Goal: Register for event/course

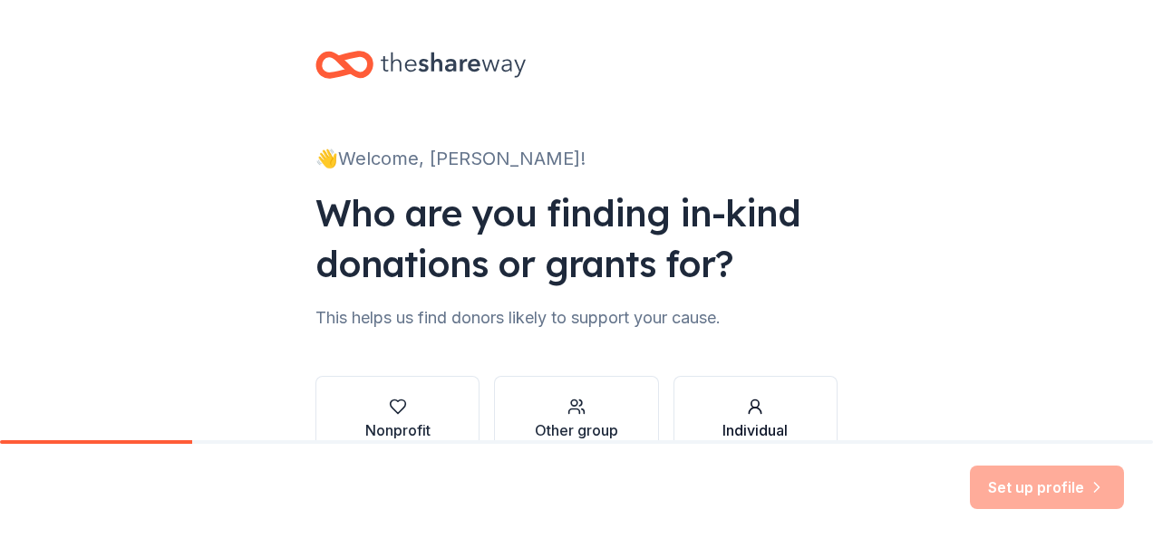
scroll to position [110, 0]
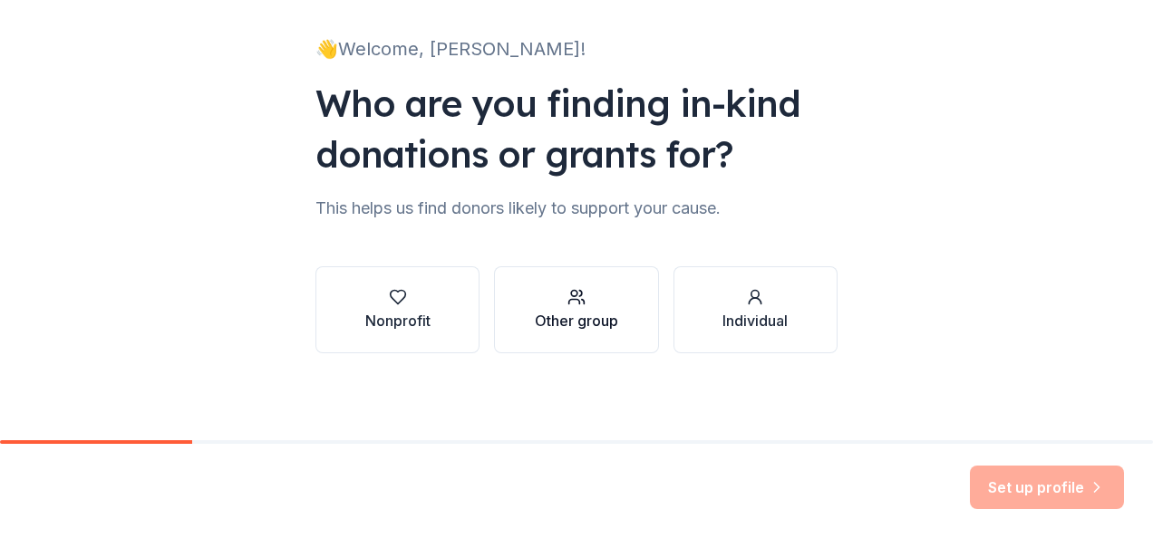
click at [584, 297] on div "button" at bounding box center [576, 297] width 83 height 18
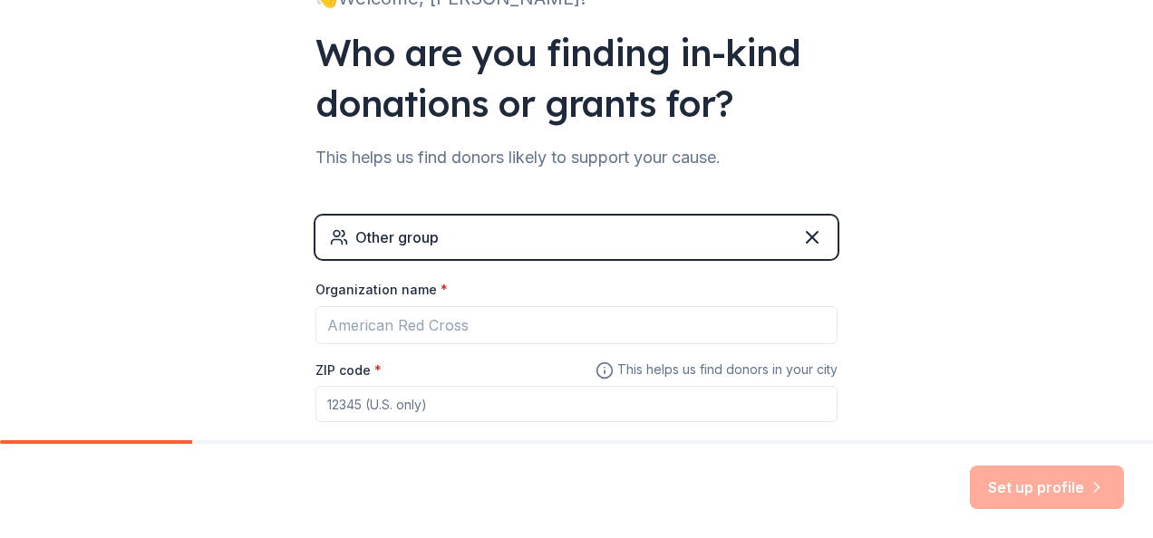
scroll to position [200, 0]
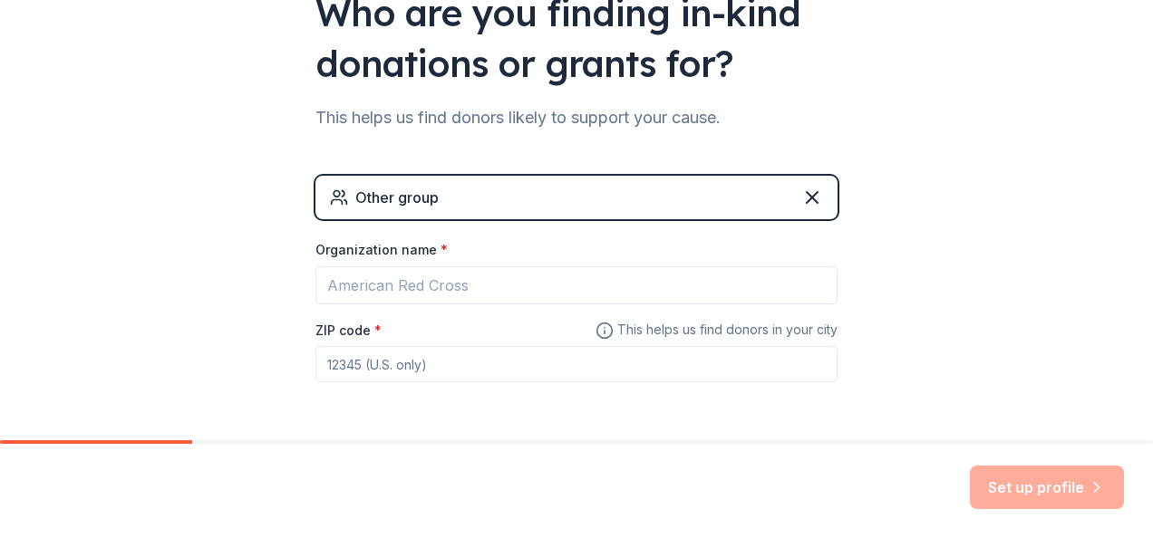
click at [383, 190] on div "Other group" at bounding box center [396, 198] width 83 height 22
click at [365, 196] on div "Other group" at bounding box center [396, 198] width 83 height 22
click at [437, 192] on div "Other group" at bounding box center [576, 198] width 522 height 44
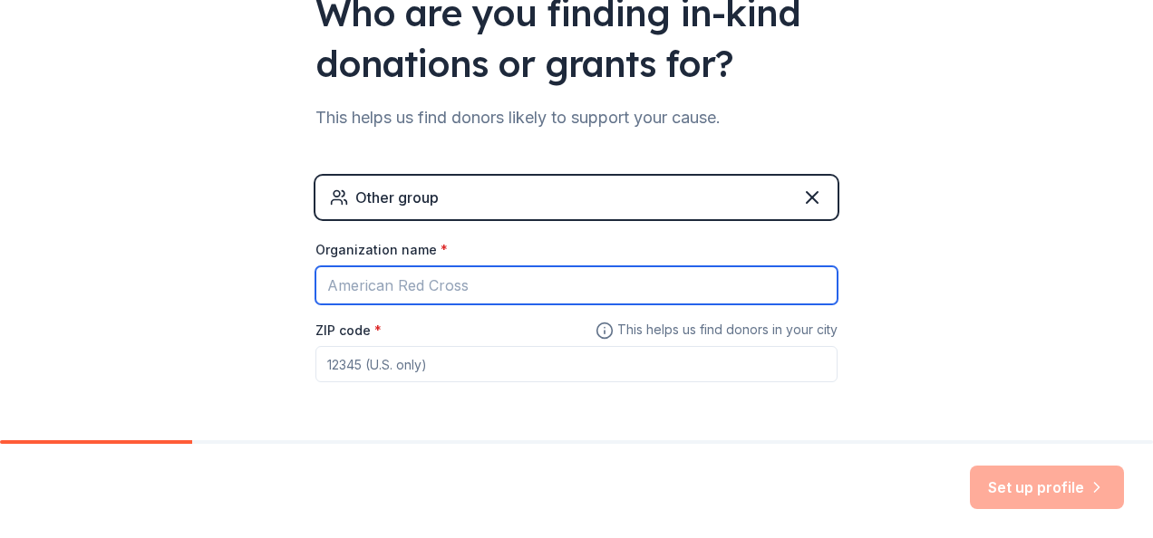
click at [460, 269] on input "Organization name *" at bounding box center [576, 285] width 522 height 38
type input "KinderCare Frisco"
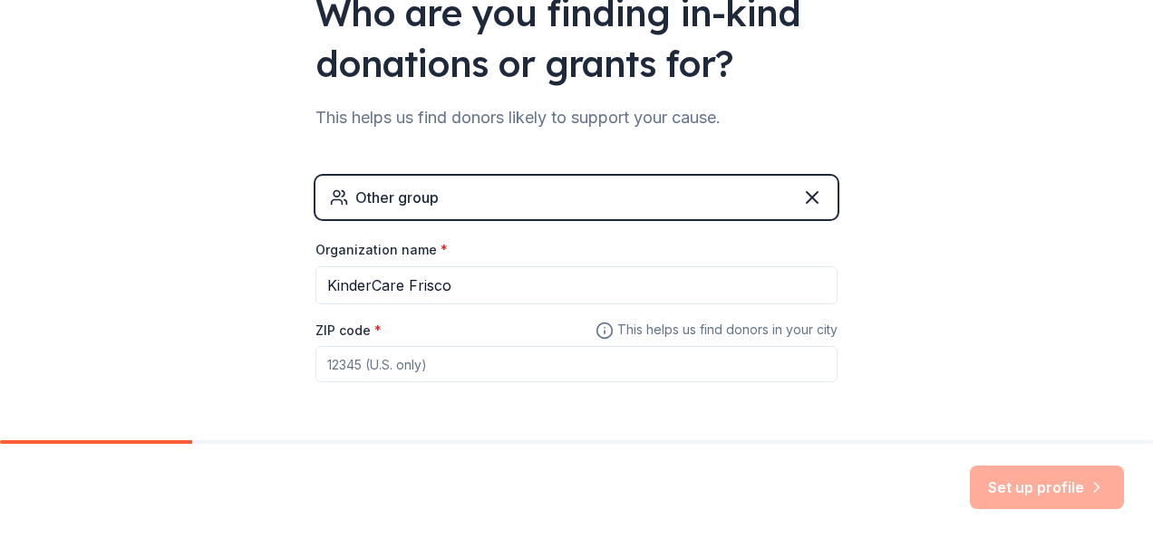
click at [410, 357] on input "ZIP code *" at bounding box center [576, 364] width 522 height 36
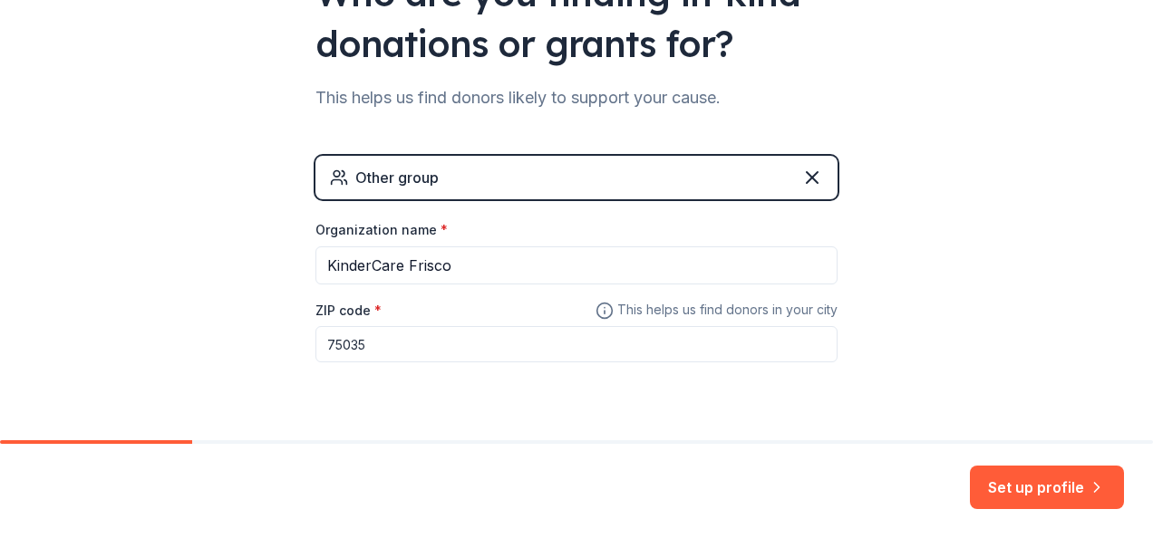
scroll to position [265, 0]
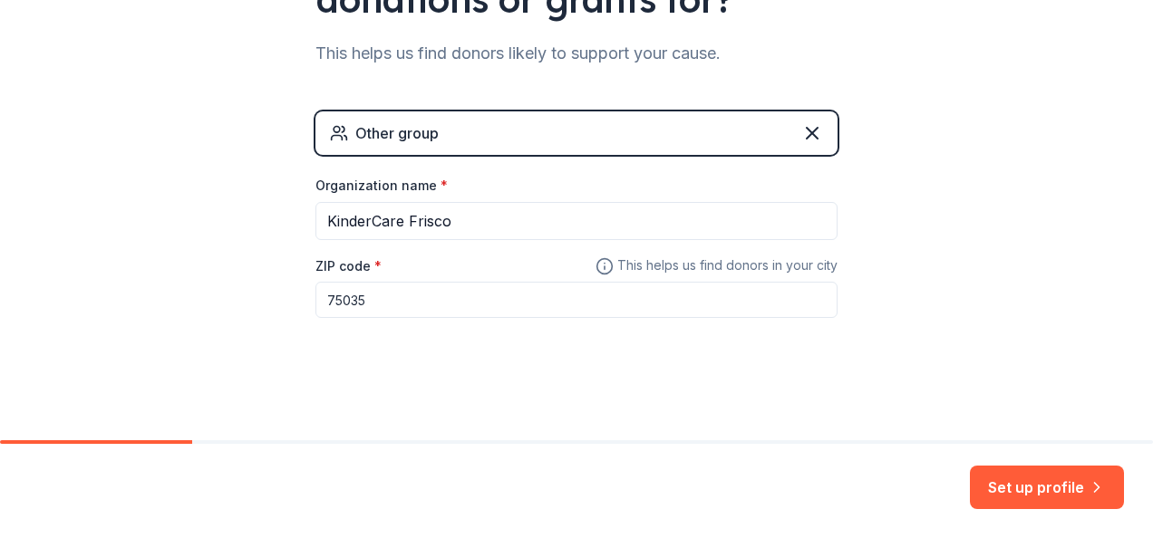
type input "75035"
click at [905, 255] on div "👋 Welcome, [PERSON_NAME]! Who are you finding in-kind donations or grants for? …" at bounding box center [576, 88] width 1153 height 706
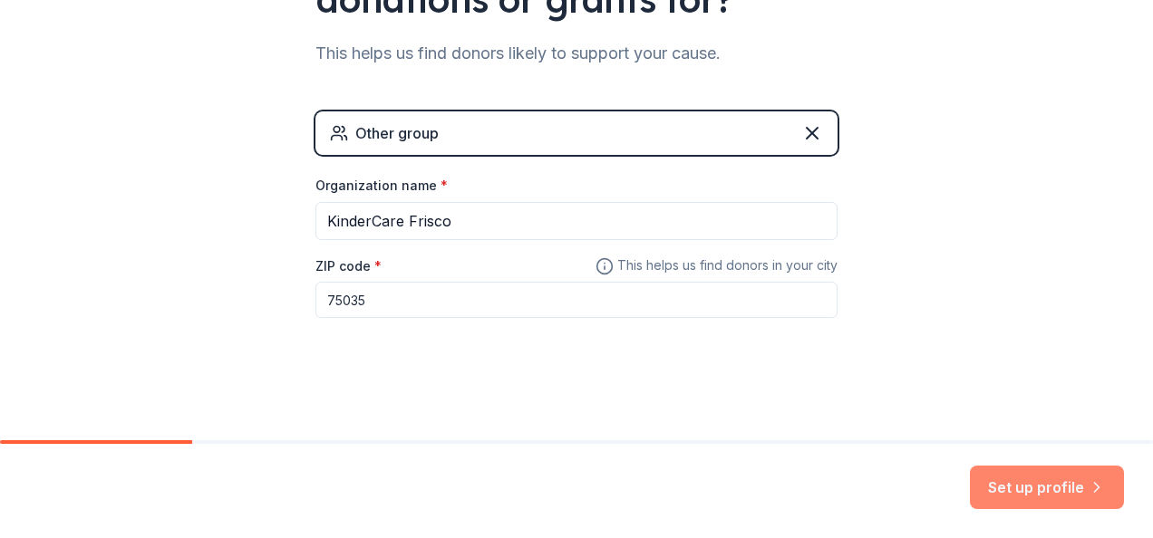
click at [1004, 473] on button "Set up profile" at bounding box center [1047, 488] width 154 height 44
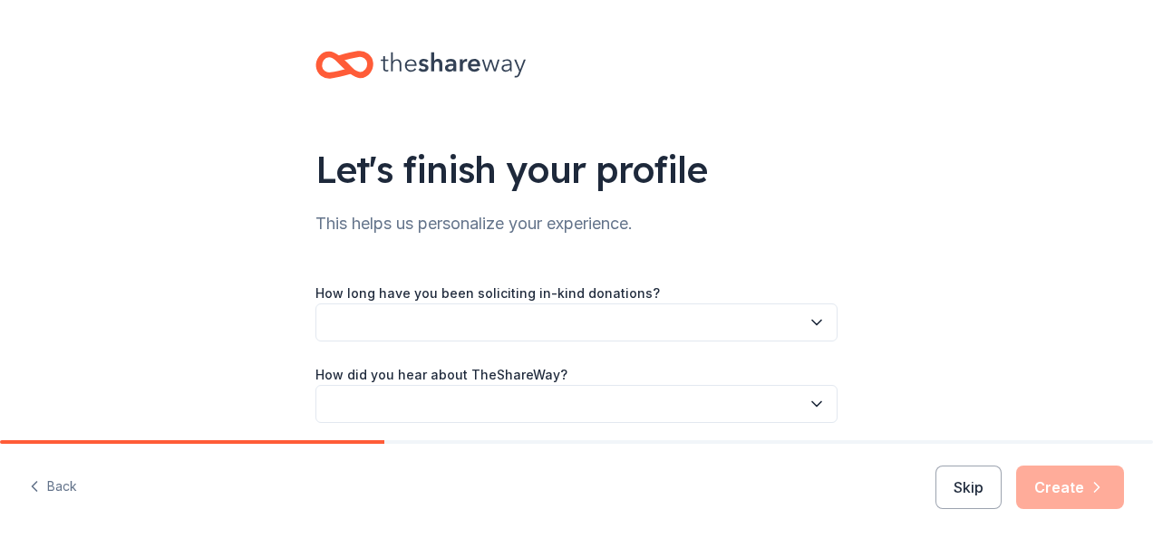
scroll to position [70, 0]
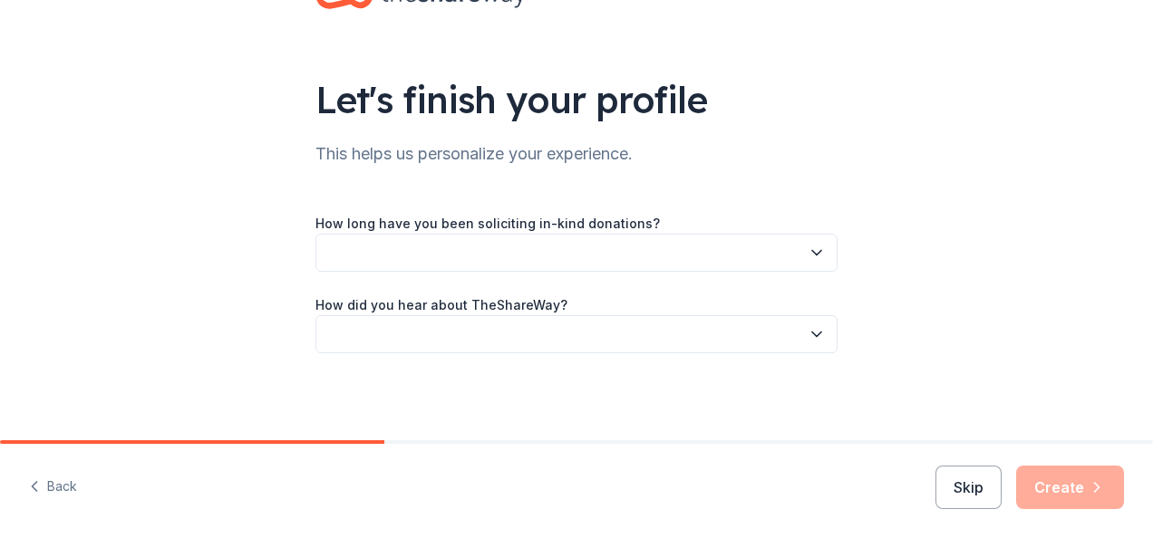
click at [412, 250] on button "button" at bounding box center [576, 253] width 522 height 38
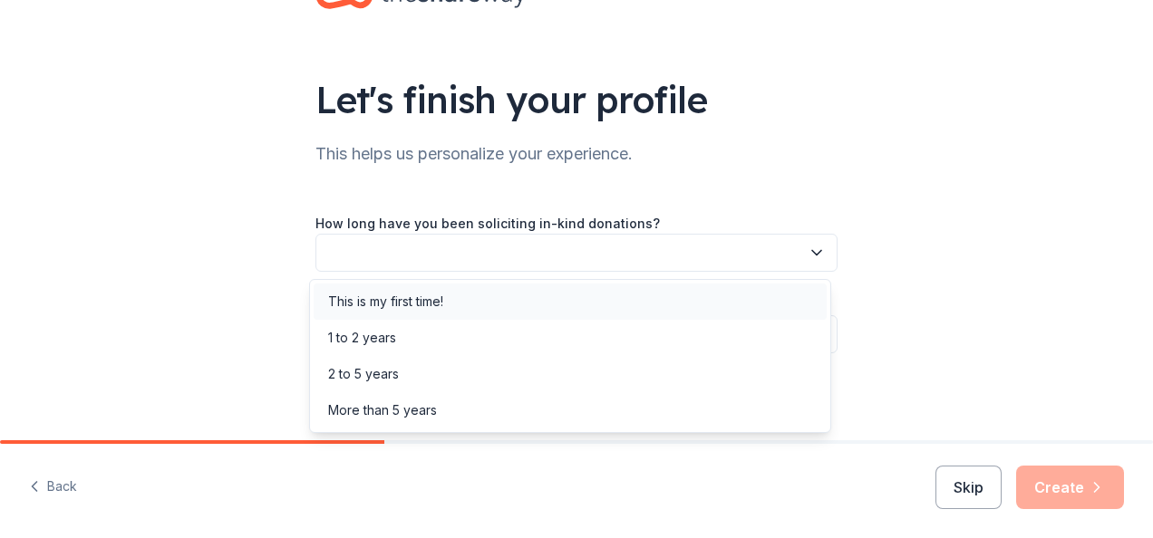
click at [397, 297] on div "This is my first time!" at bounding box center [385, 302] width 115 height 22
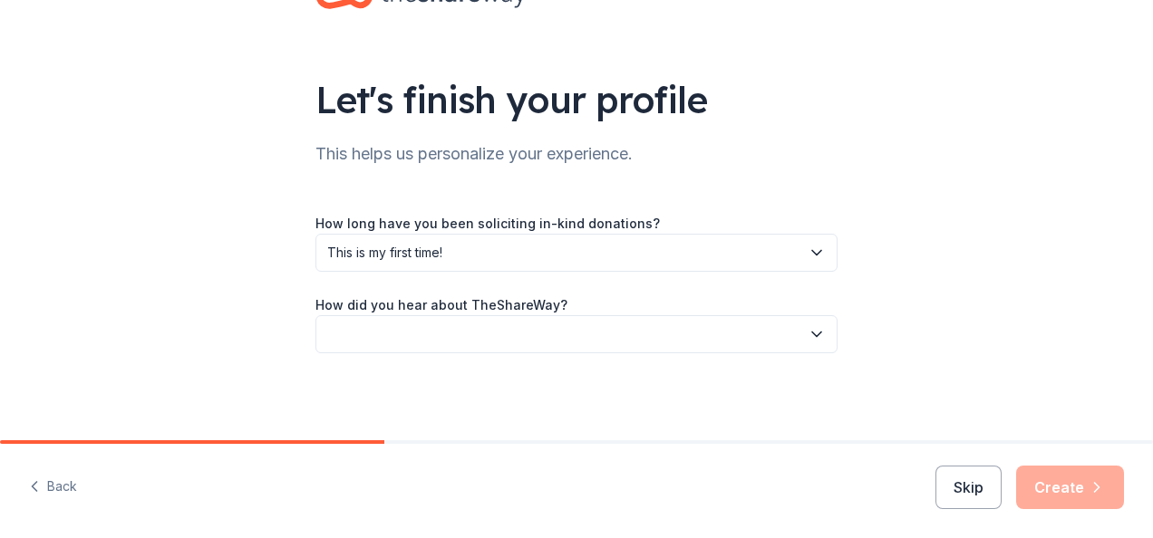
click at [331, 337] on button "button" at bounding box center [576, 334] width 522 height 38
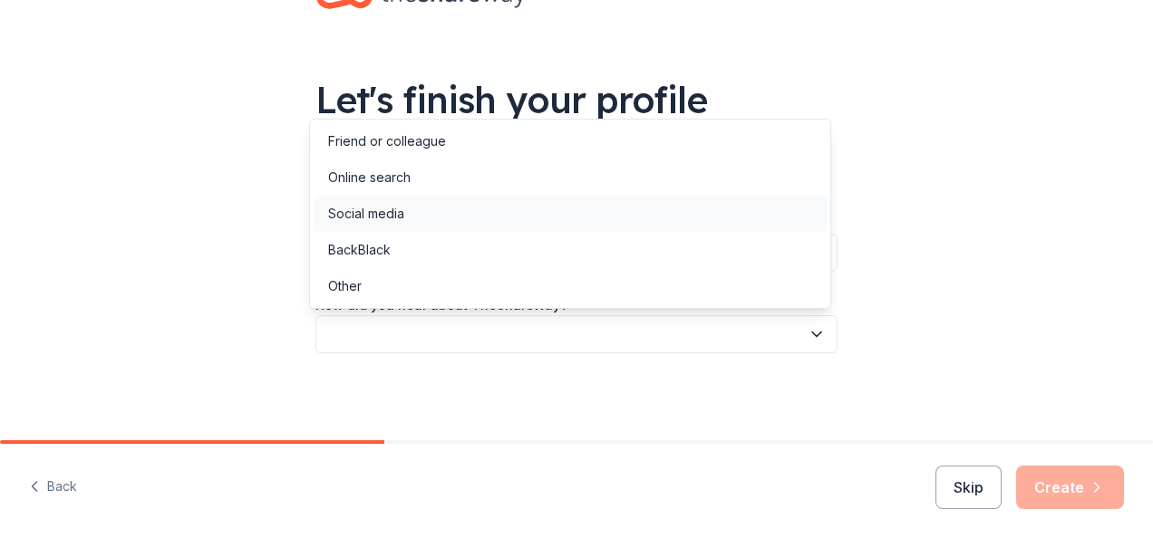
click at [383, 218] on div "Social media" at bounding box center [366, 214] width 76 height 22
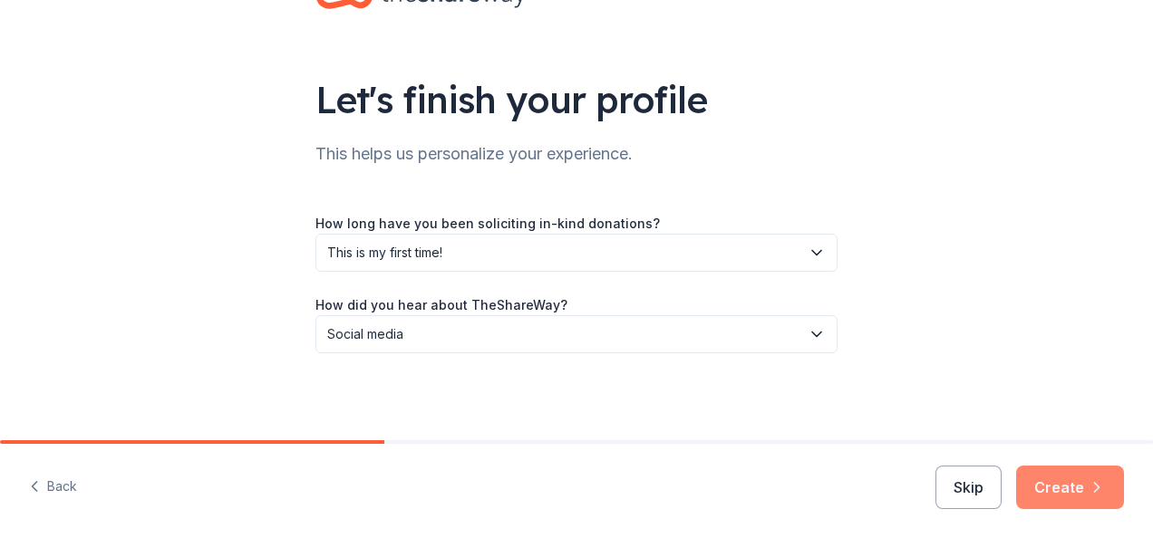
click at [1042, 480] on button "Create" at bounding box center [1070, 488] width 108 height 44
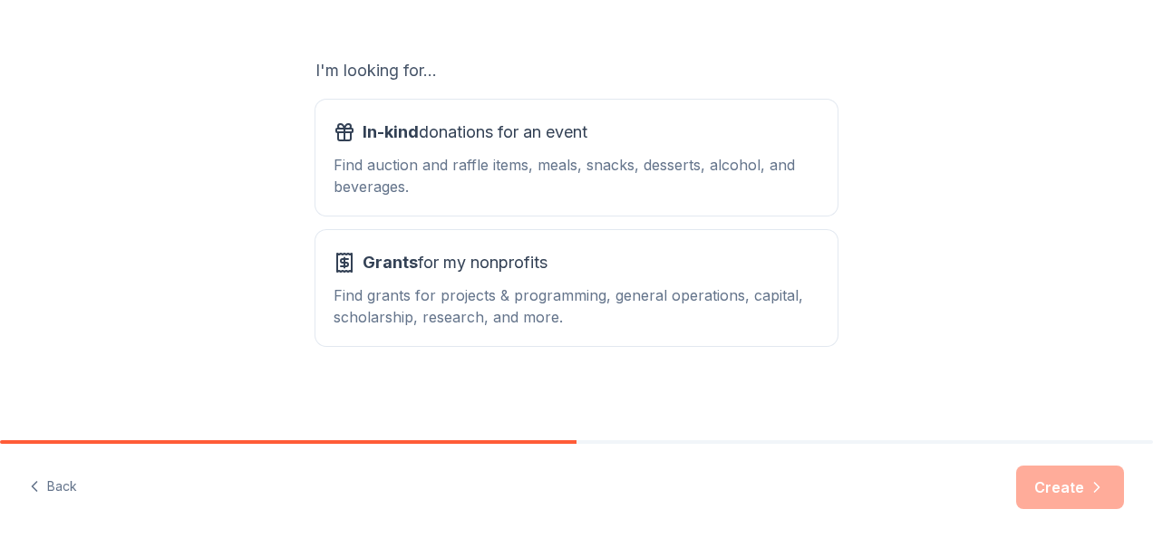
scroll to position [291, 0]
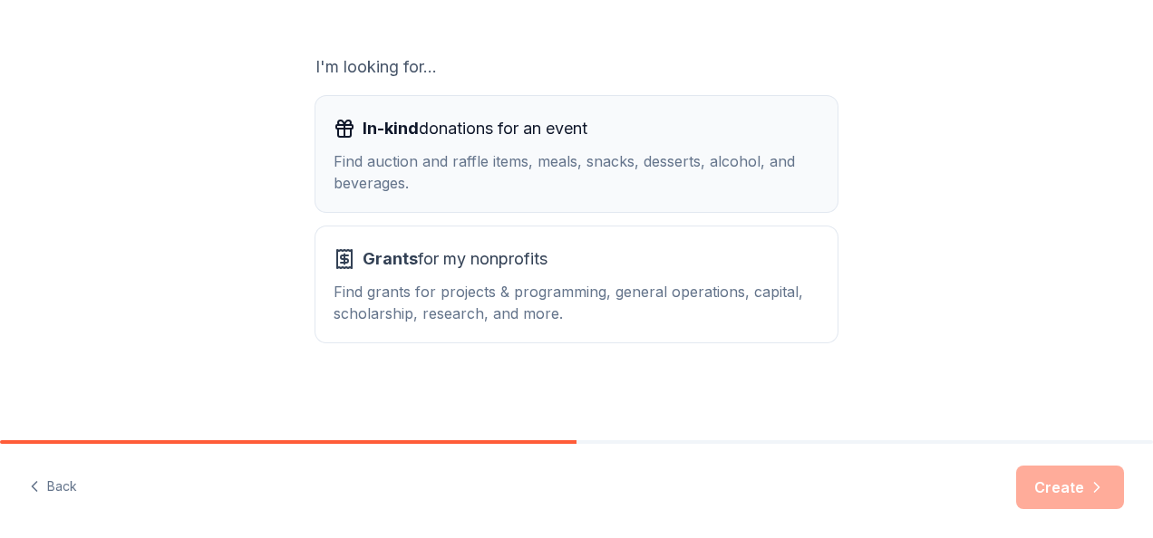
click at [441, 189] on div "Find auction and raffle items, meals, snacks, desserts, alcohol, and beverages." at bounding box center [577, 172] width 486 height 44
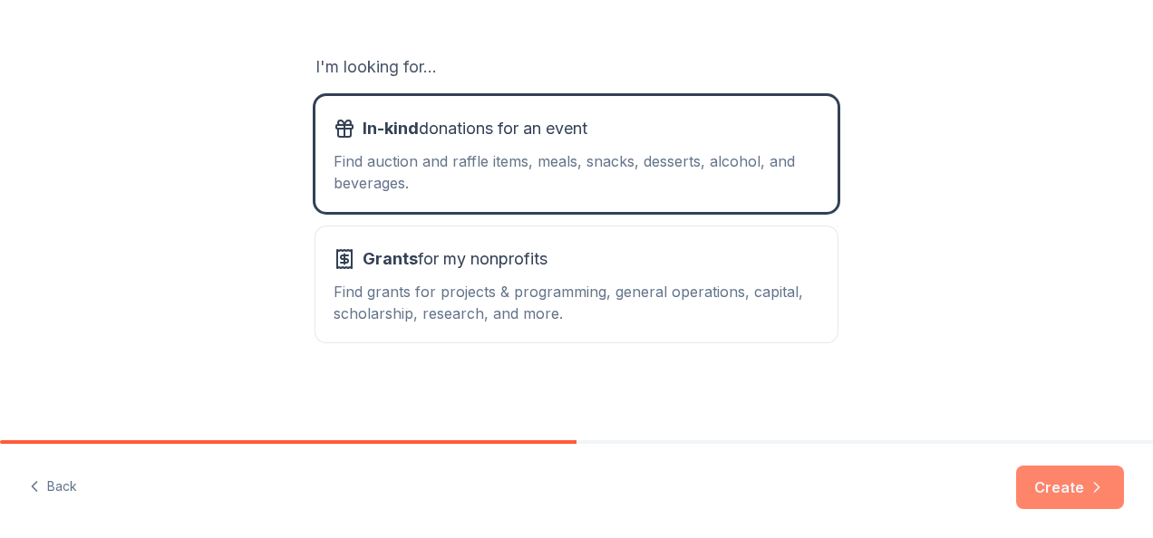
click at [1091, 495] on icon "button" at bounding box center [1097, 488] width 18 height 18
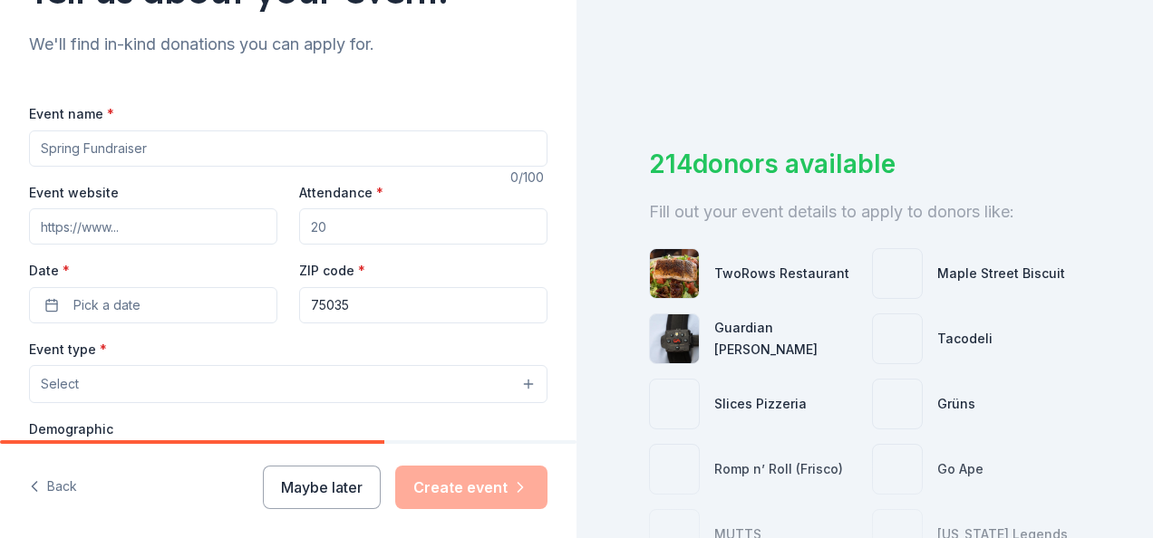
scroll to position [181, 0]
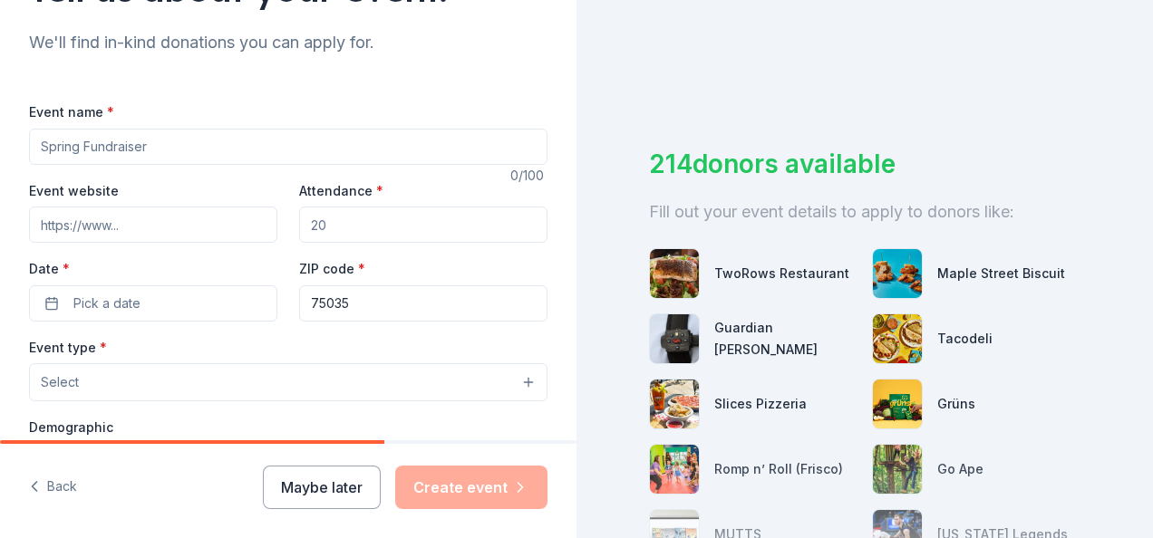
click at [165, 145] on input "Event name *" at bounding box center [288, 147] width 518 height 36
type input "Fall Proffesional Development Day 2025"
click at [324, 229] on input "Attendance *" at bounding box center [423, 225] width 248 height 36
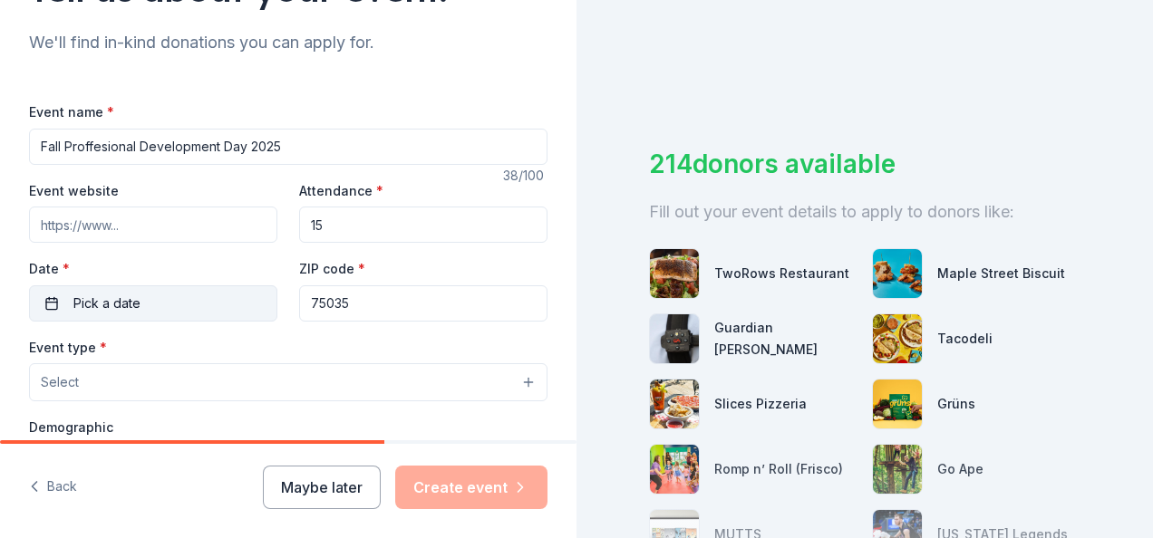
click at [166, 286] on button "Pick a date" at bounding box center [153, 304] width 248 height 36
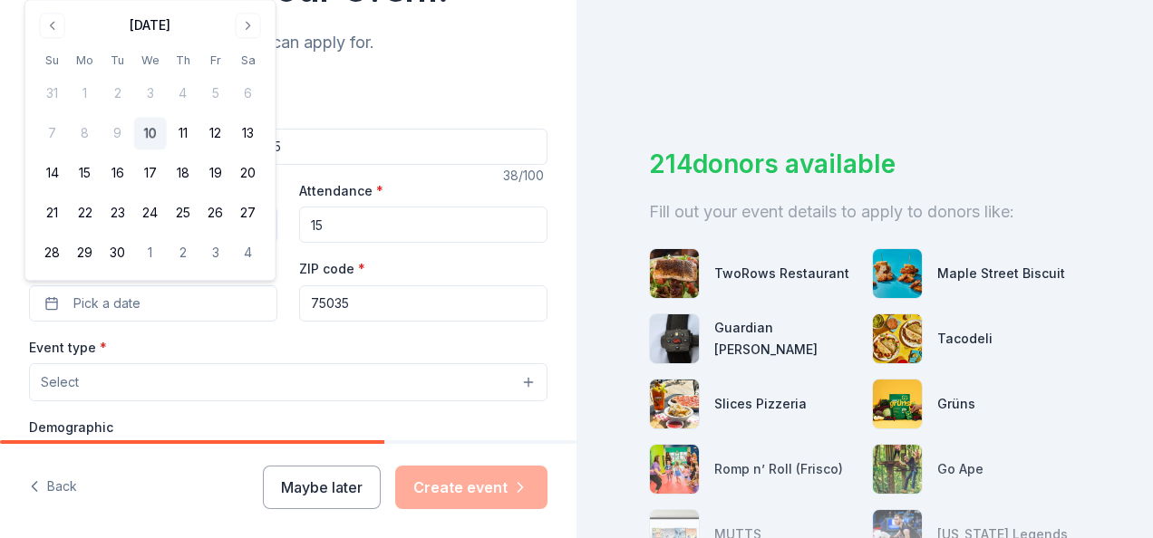
click at [343, 203] on div "Attendance * 15" at bounding box center [423, 211] width 248 height 64
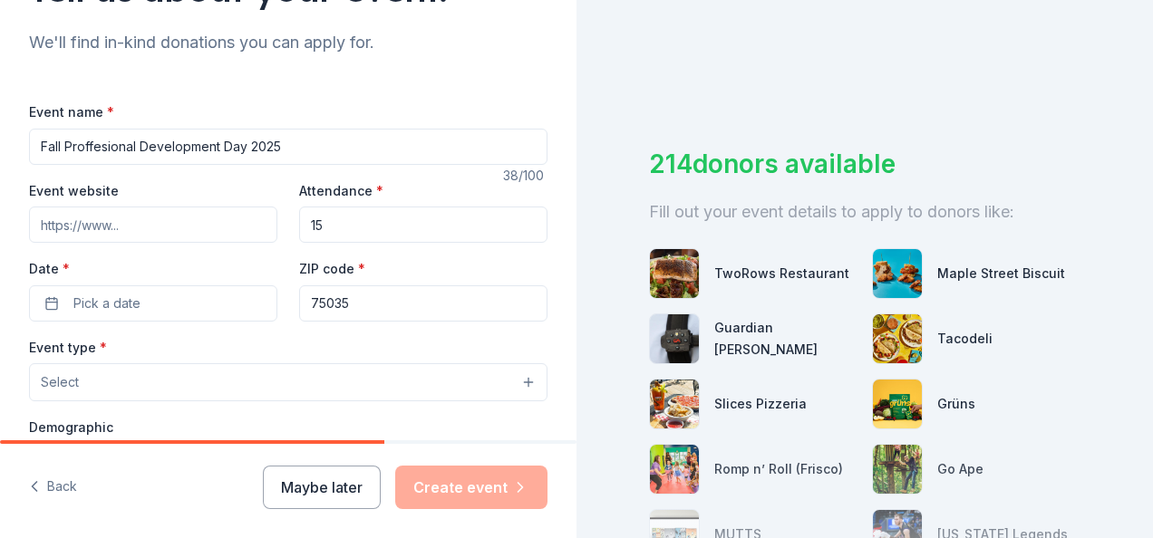
click at [339, 227] on input "15" at bounding box center [423, 225] width 248 height 36
type input "1"
type input "20"
click at [185, 294] on button "Pick a date" at bounding box center [153, 304] width 248 height 36
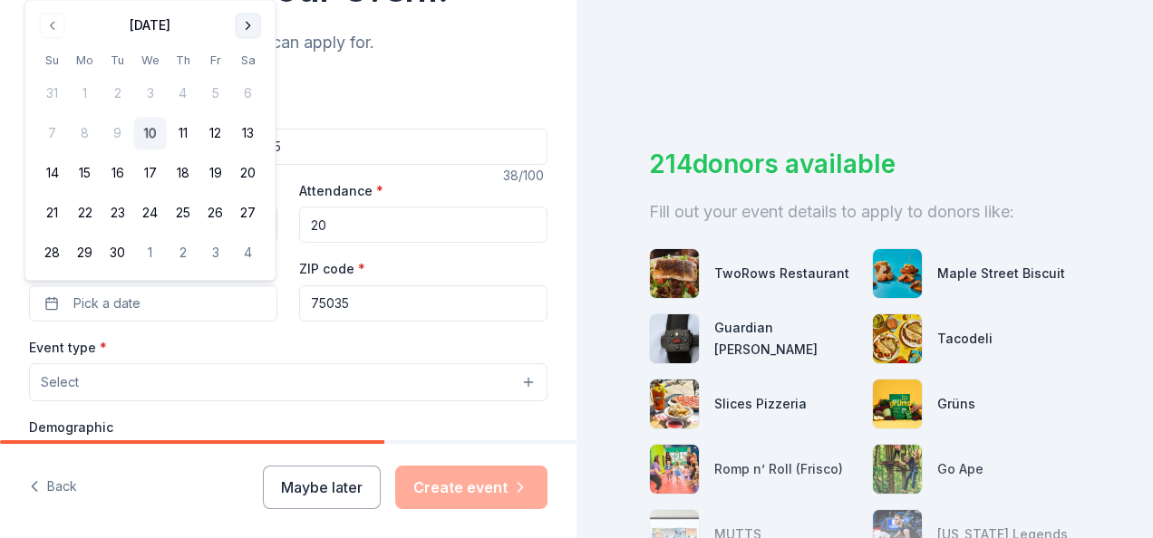
click at [249, 24] on button "Go to next month" at bounding box center [248, 25] width 25 height 25
click at [83, 172] on button "13" at bounding box center [85, 174] width 33 height 33
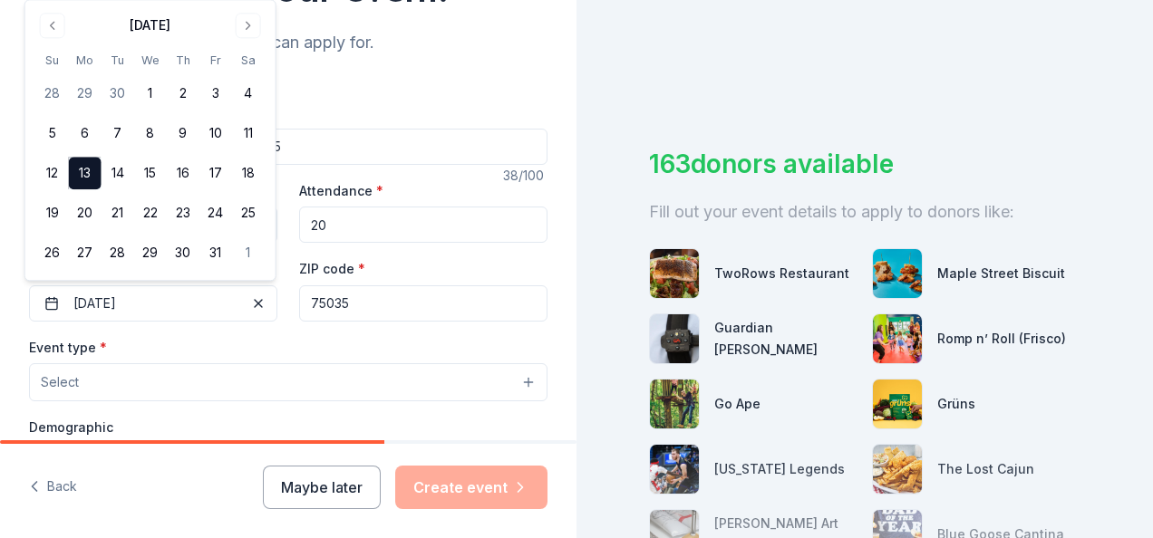
click at [236, 349] on div "Event type * Select" at bounding box center [288, 369] width 518 height 66
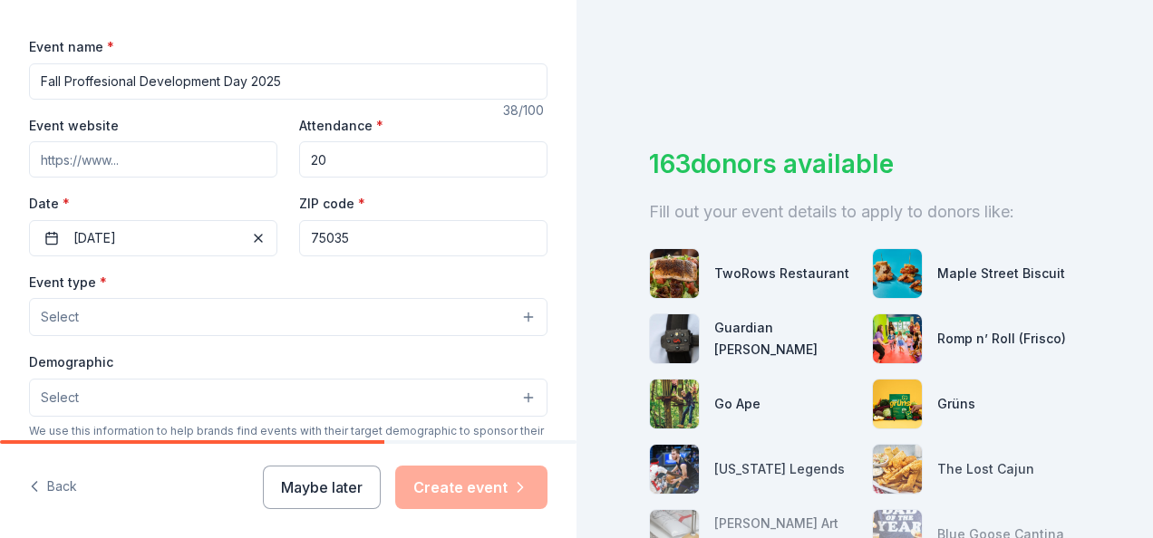
scroll to position [272, 0]
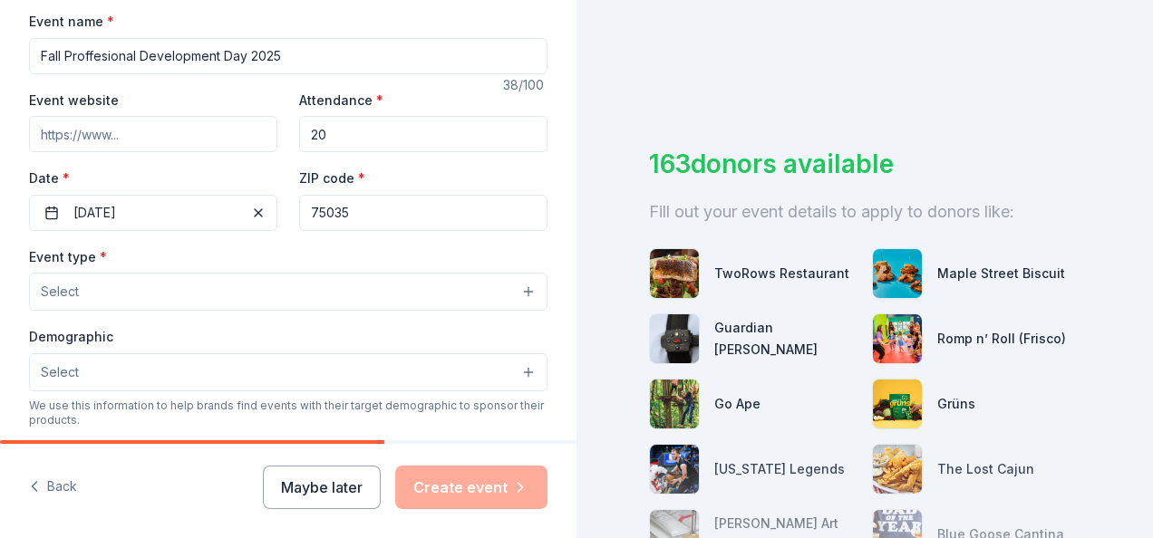
click at [119, 290] on button "Select" at bounding box center [288, 292] width 518 height 38
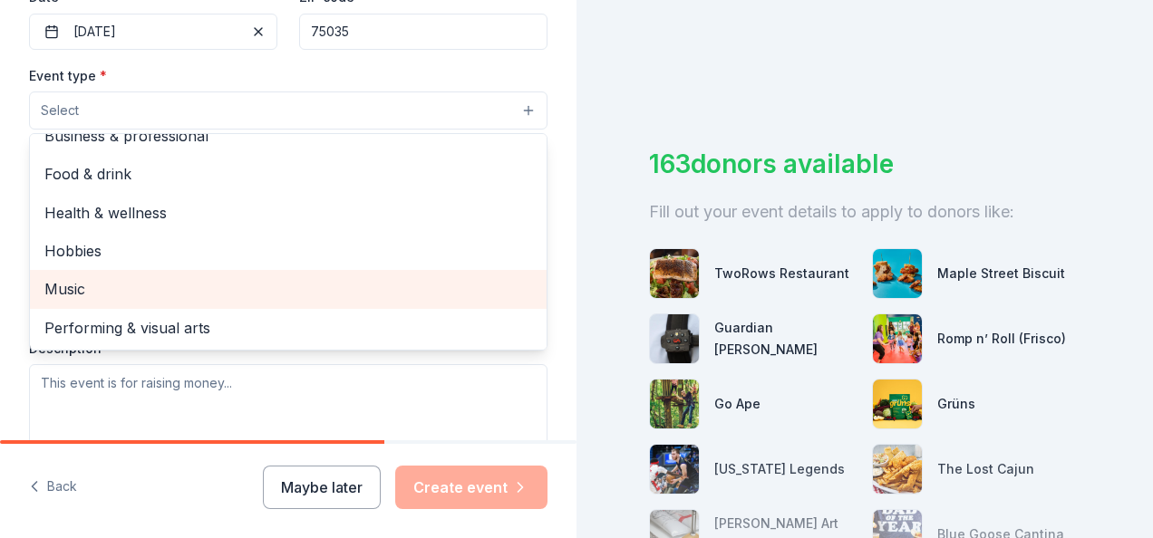
scroll to position [0, 0]
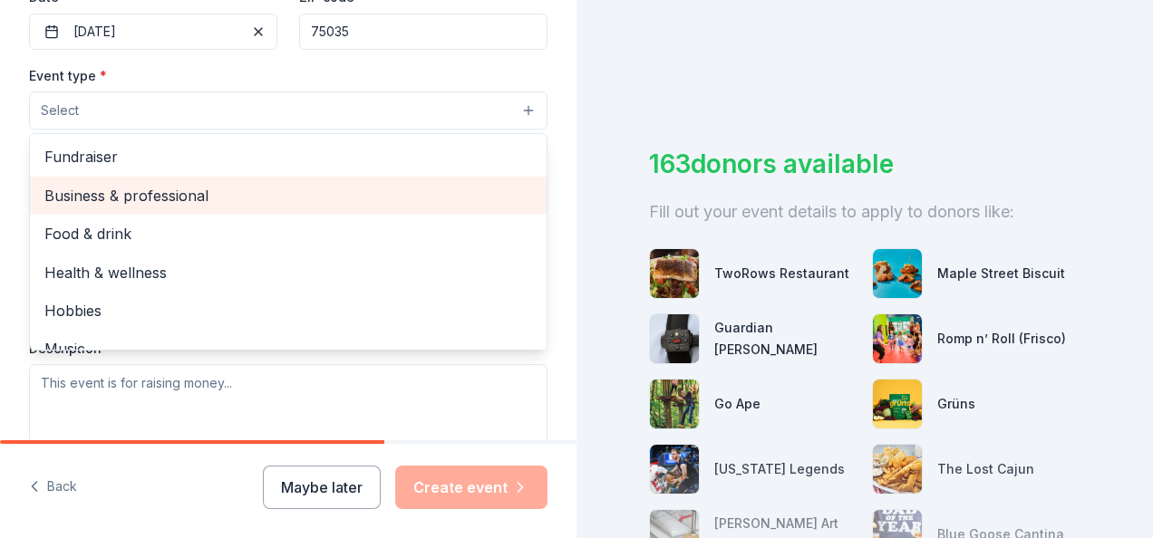
click at [129, 199] on span "Business & professional" at bounding box center [288, 196] width 488 height 24
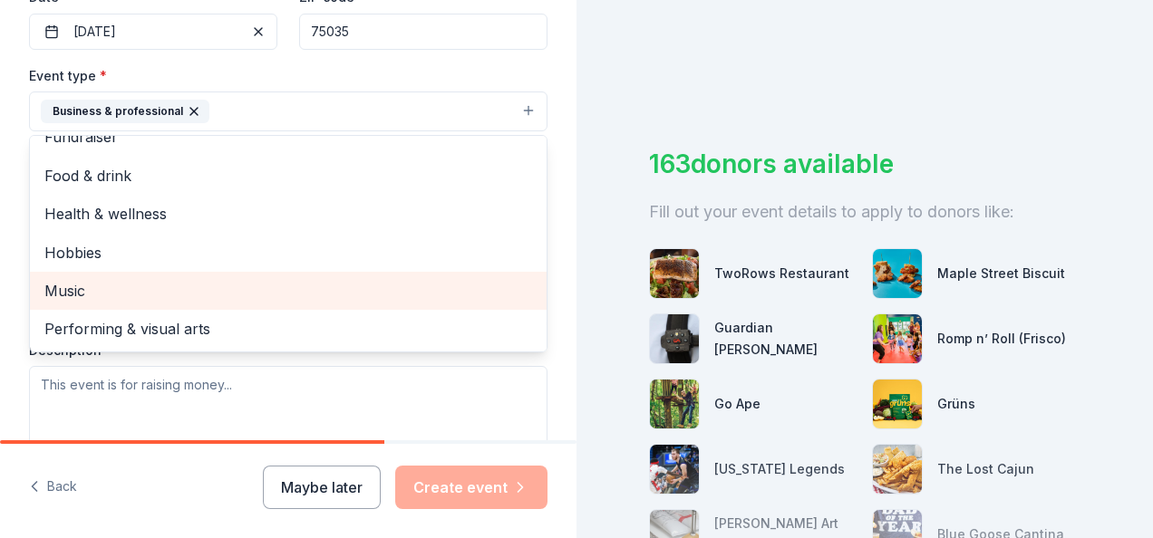
scroll to position [635, 0]
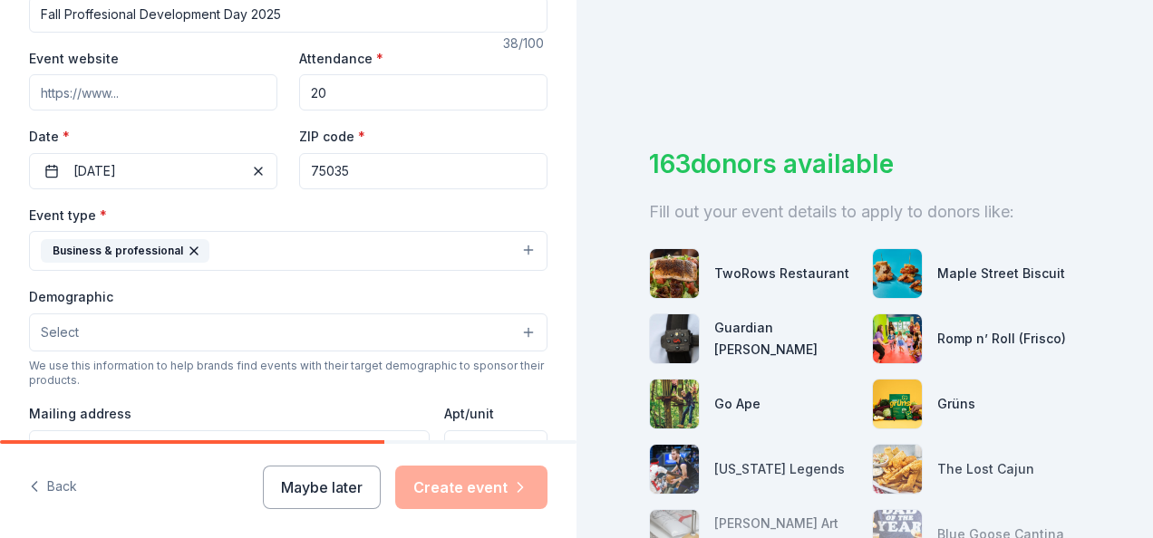
scroll to position [343, 0]
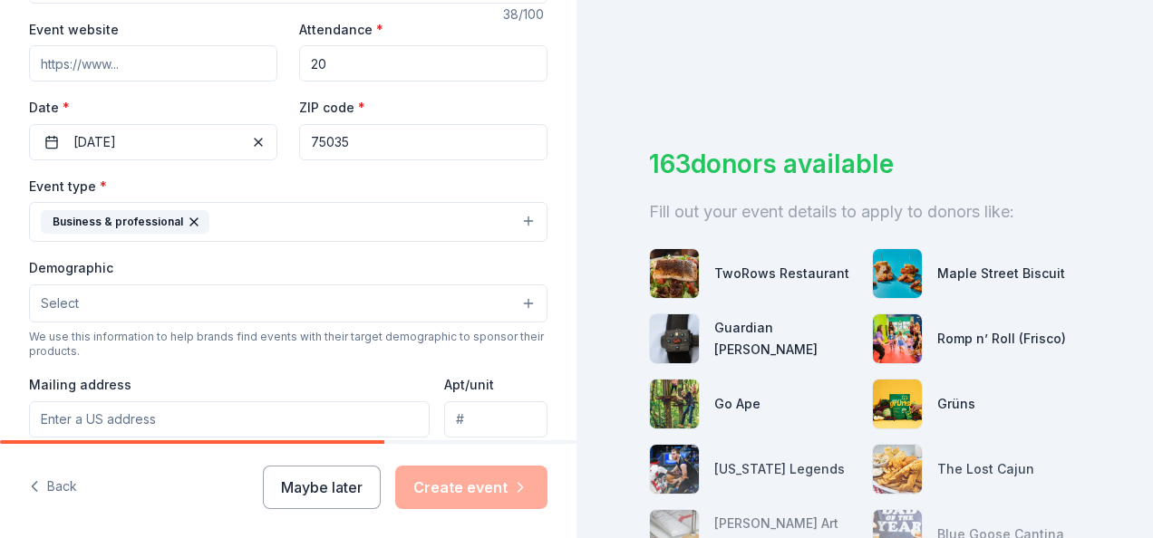
click at [92, 305] on button "Select" at bounding box center [288, 304] width 518 height 38
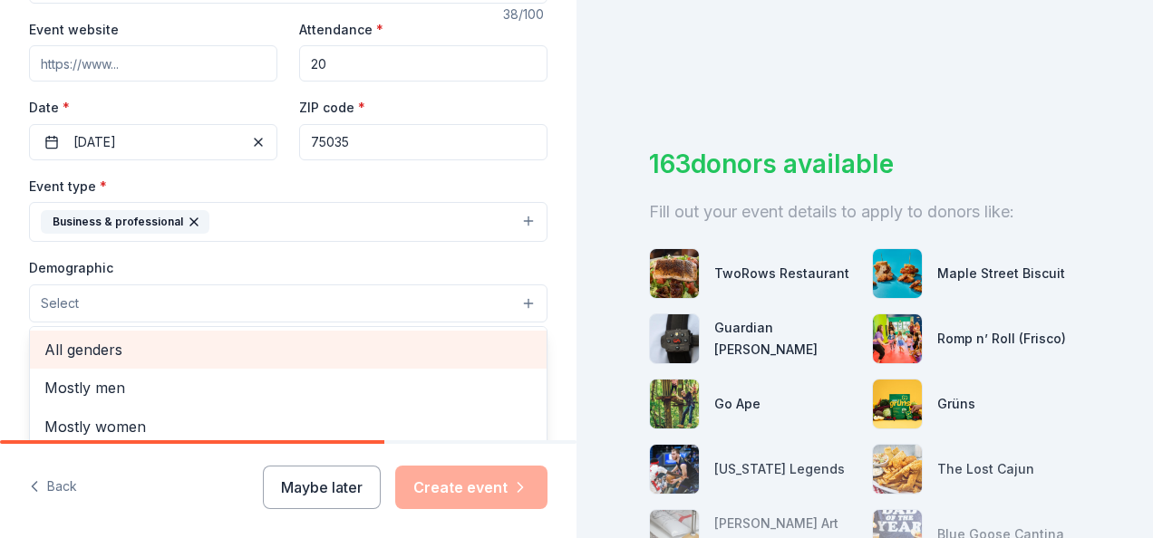
click at [89, 339] on span "All genders" at bounding box center [288, 350] width 488 height 24
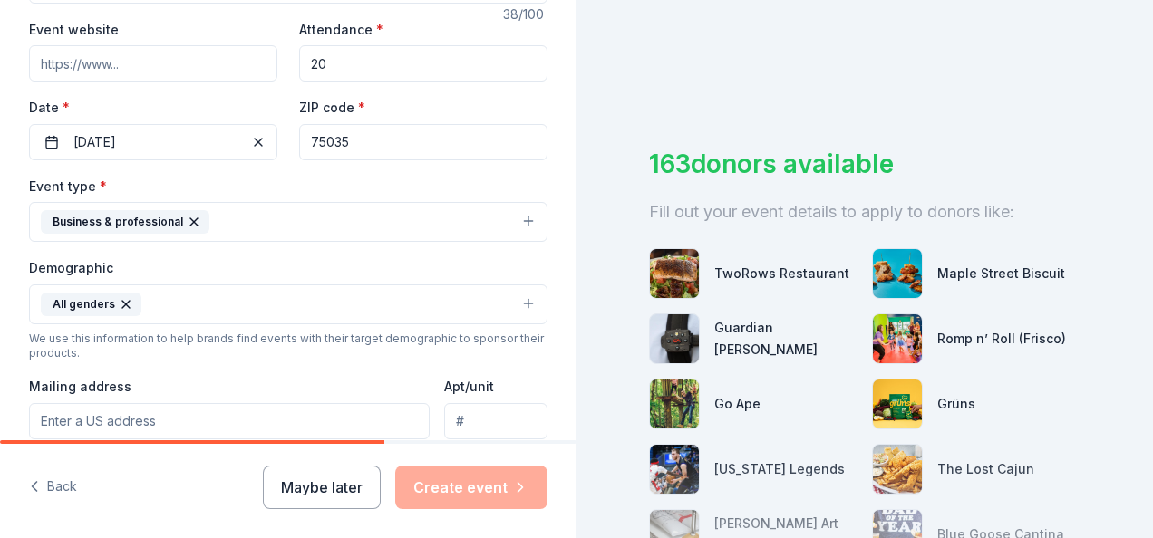
click at [120, 299] on icon "button" at bounding box center [126, 304] width 15 height 15
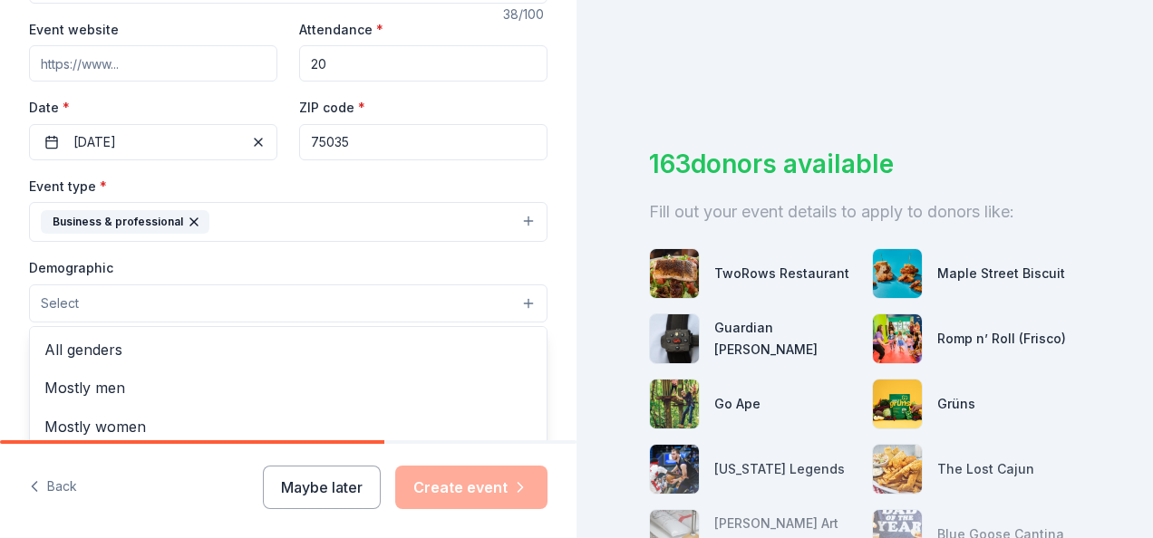
click at [108, 295] on button "Select" at bounding box center [288, 304] width 518 height 38
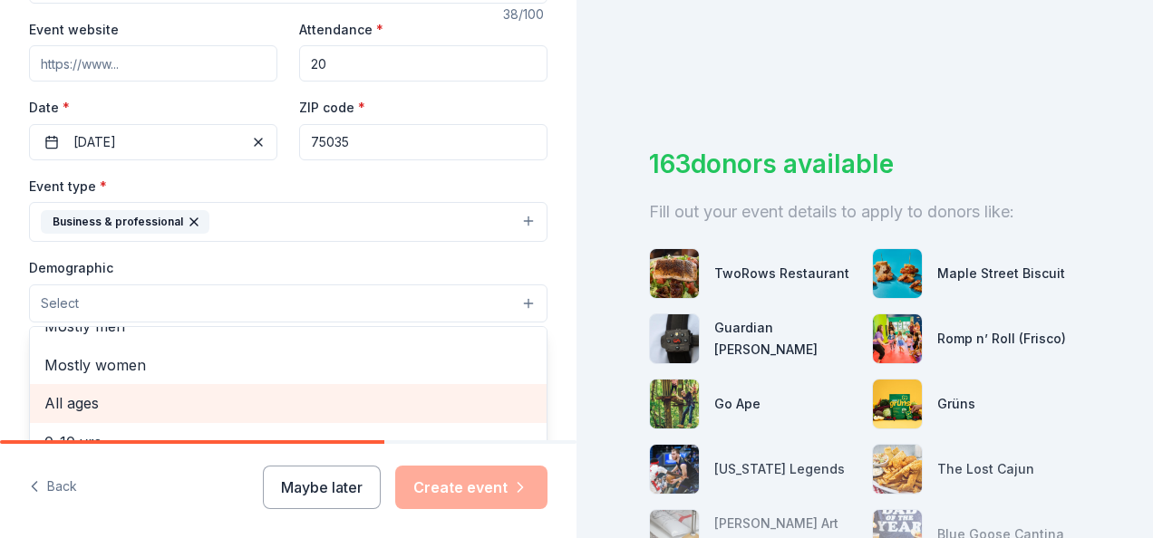
scroll to position [91, 0]
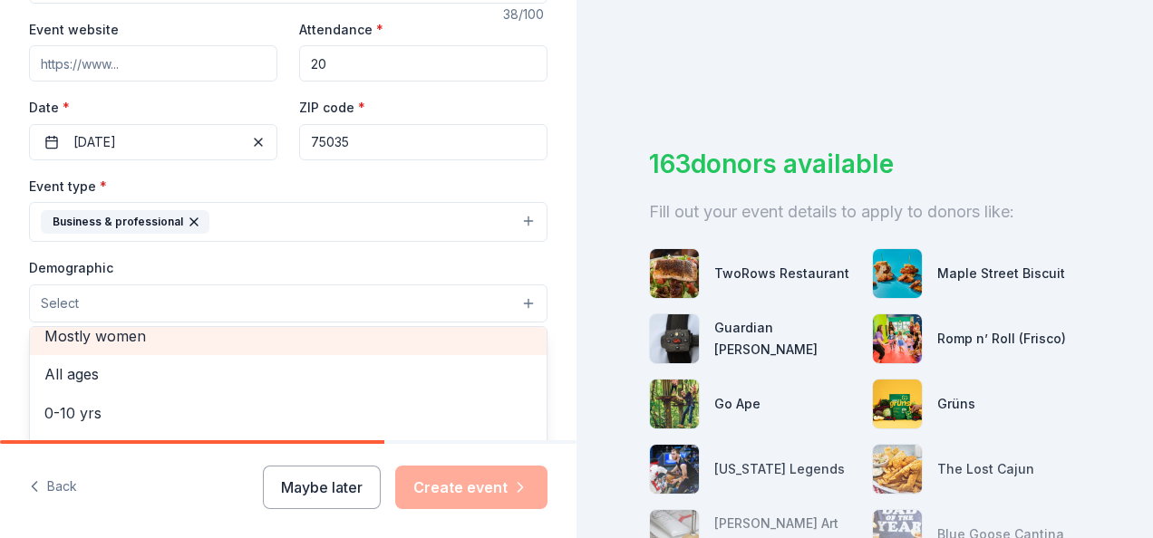
click at [91, 337] on span "Mostly women" at bounding box center [288, 337] width 488 height 24
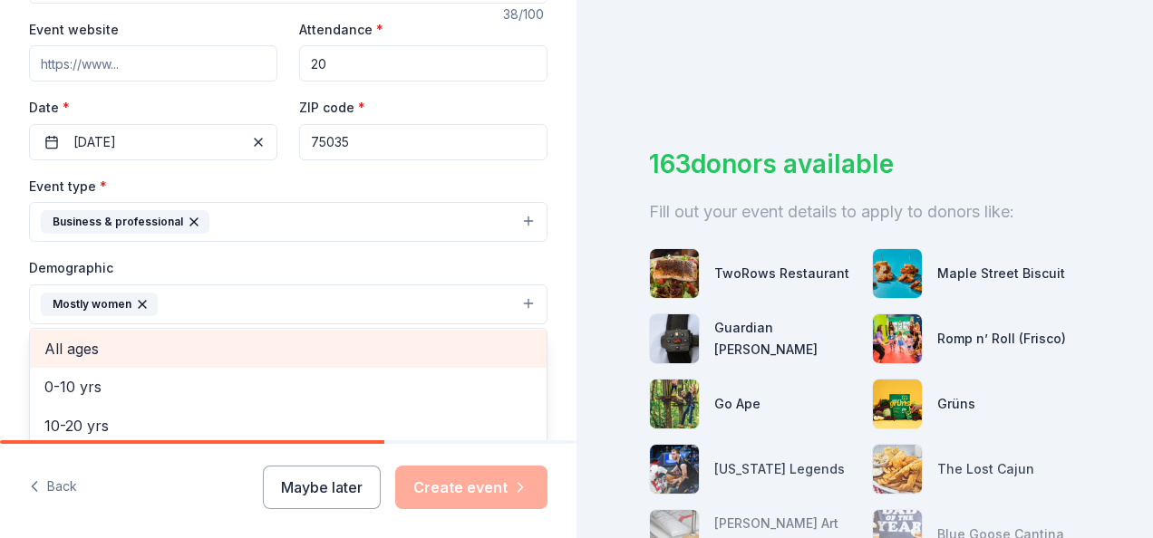
click at [83, 349] on span "All ages" at bounding box center [288, 349] width 488 height 24
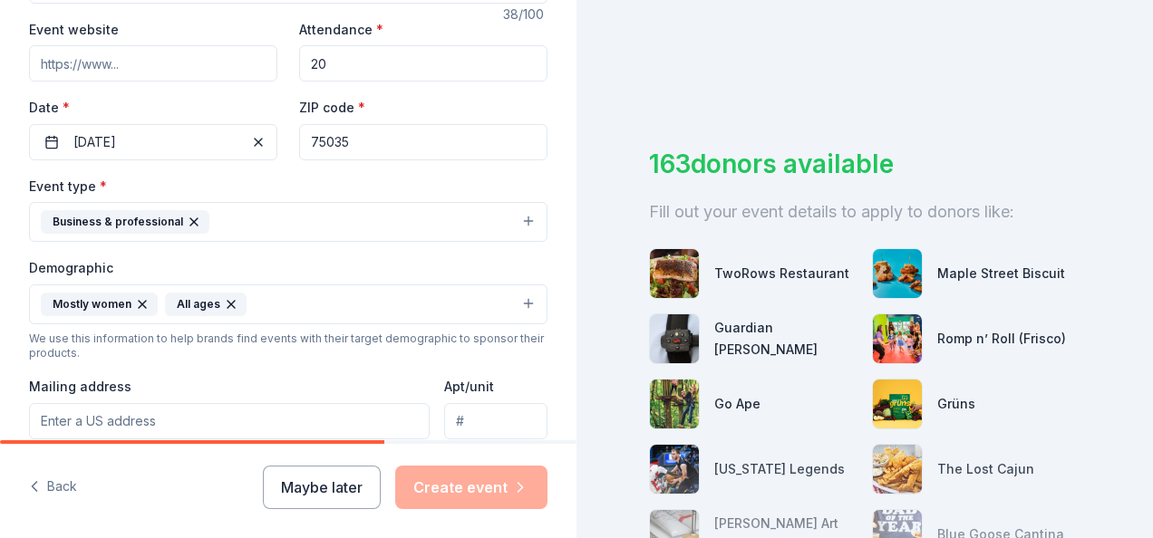
click at [29, 301] on button "Mostly women All ages" at bounding box center [288, 305] width 518 height 40
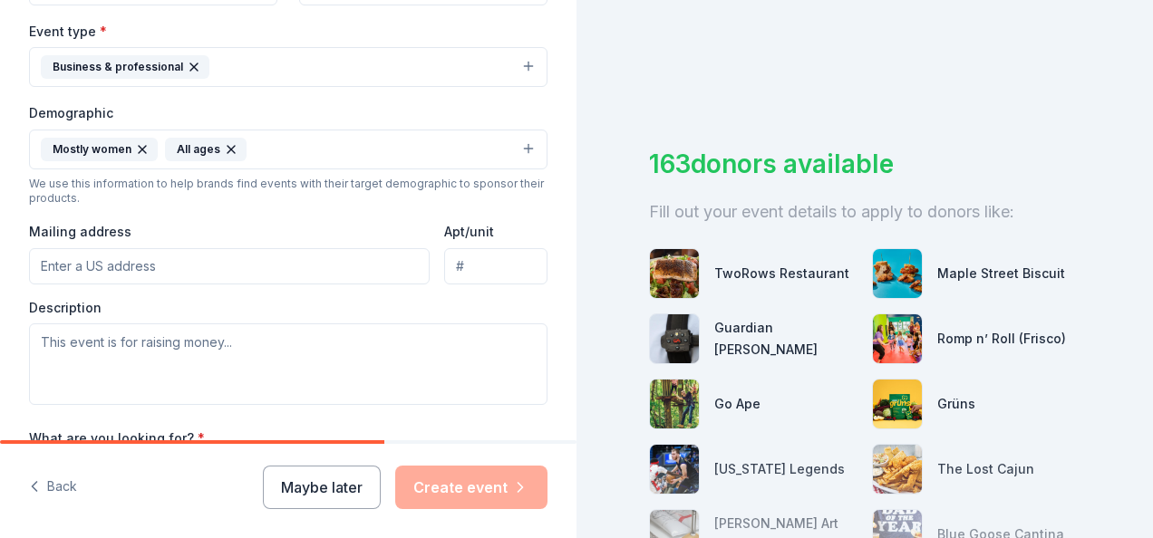
scroll to position [524, 0]
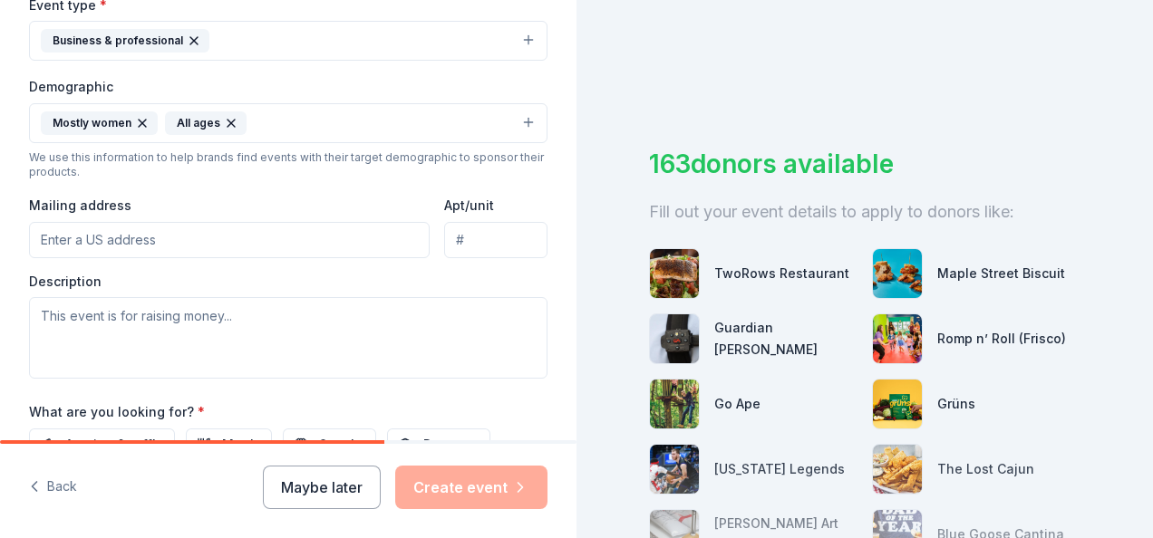
click at [85, 229] on input "Mailing address" at bounding box center [229, 240] width 401 height 36
type input "[STREET_ADDRESS]"
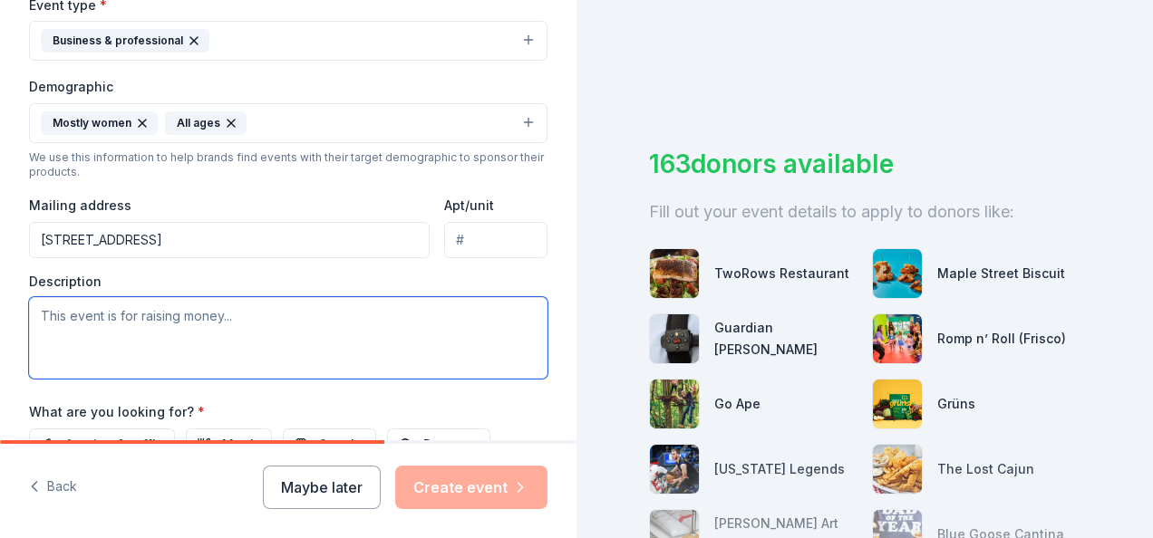
click at [98, 303] on textarea at bounding box center [288, 338] width 518 height 82
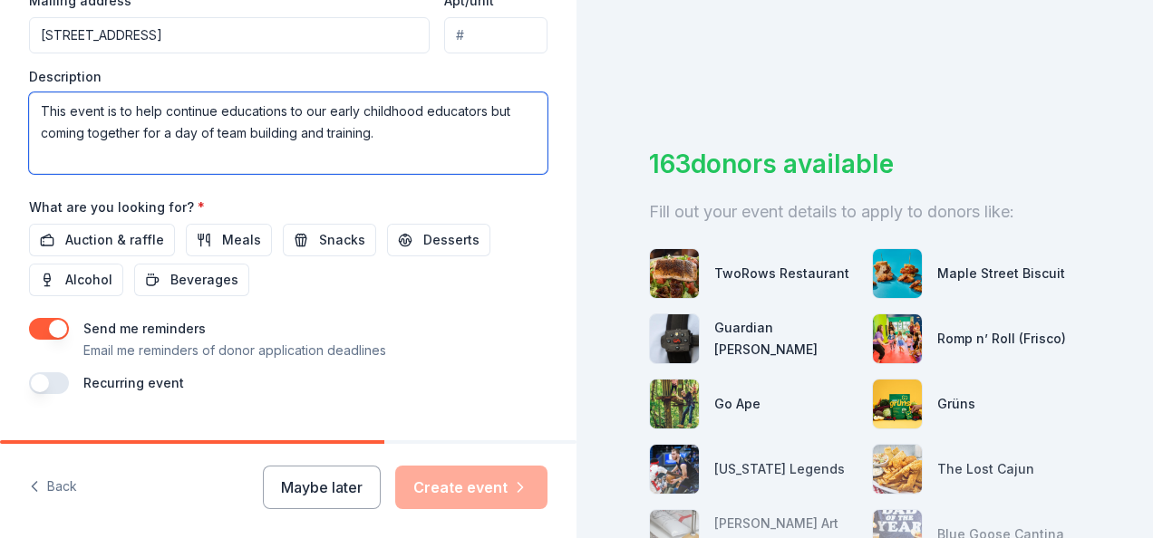
scroll to position [764, 0]
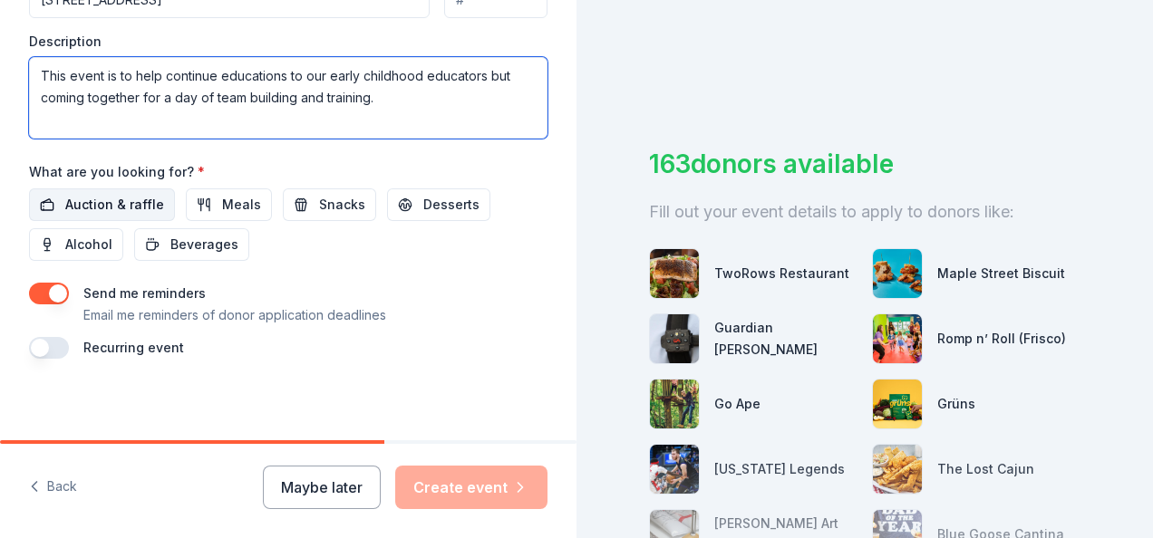
type textarea "This event is to help continue educations to our early childhood educators but …"
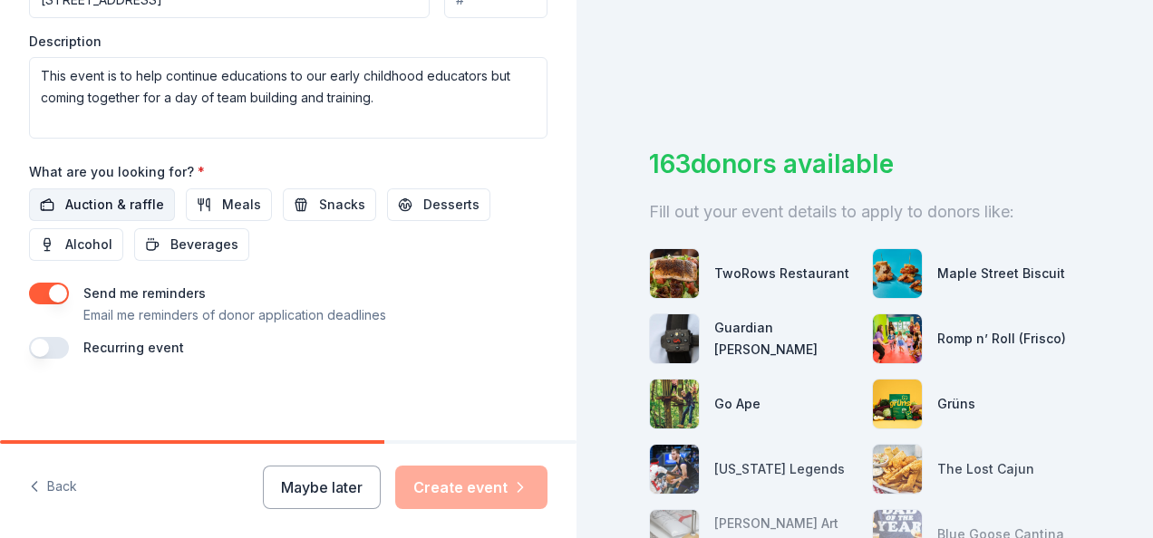
click at [150, 200] on span "Auction & raffle" at bounding box center [114, 205] width 99 height 22
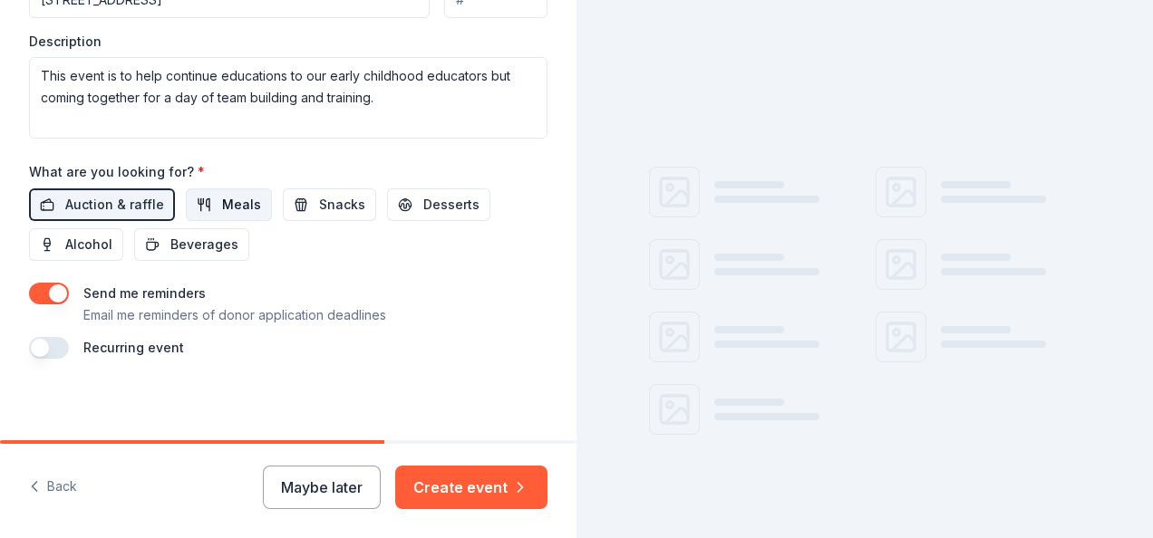
click at [232, 206] on span "Meals" at bounding box center [241, 205] width 39 height 22
click at [308, 203] on button "Snacks" at bounding box center [329, 205] width 93 height 33
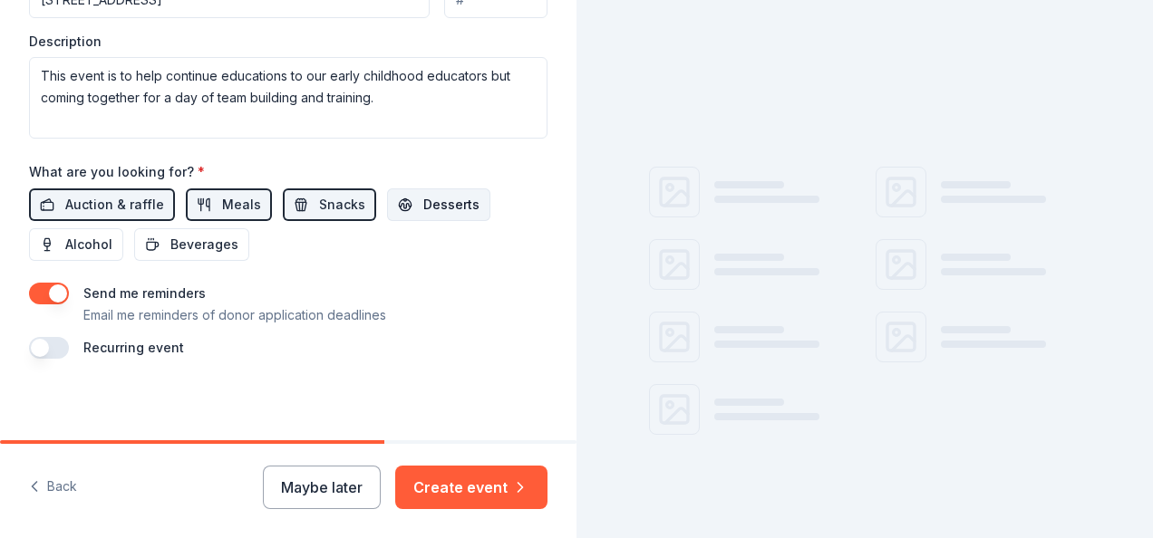
click at [392, 201] on button "Desserts" at bounding box center [438, 205] width 103 height 33
click at [214, 251] on button "Beverages" at bounding box center [191, 244] width 115 height 33
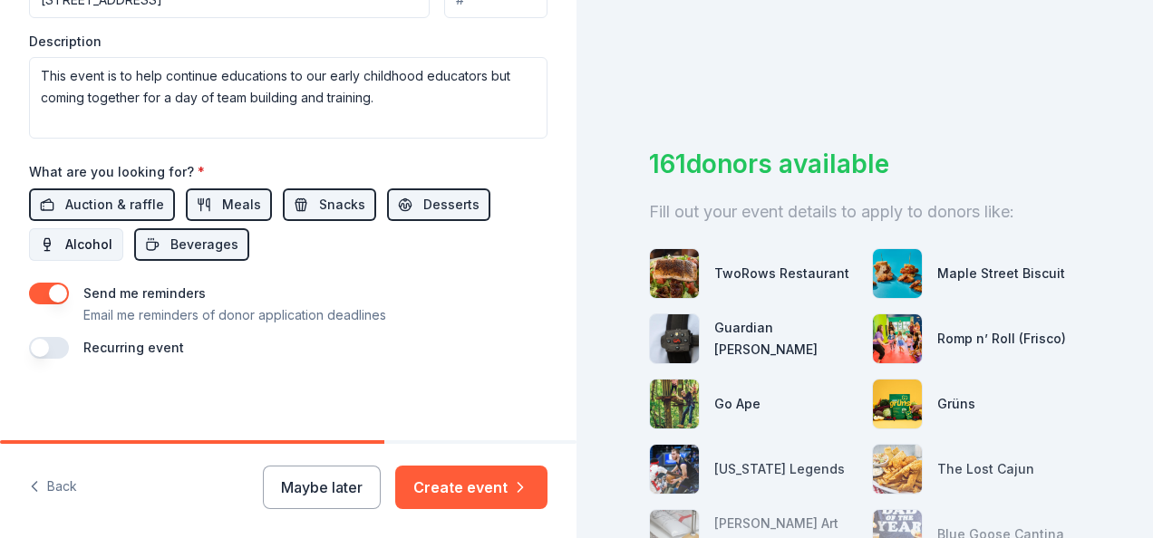
click at [105, 237] on span "Alcohol" at bounding box center [88, 245] width 47 height 22
click at [210, 234] on span "Beverages" at bounding box center [204, 245] width 68 height 22
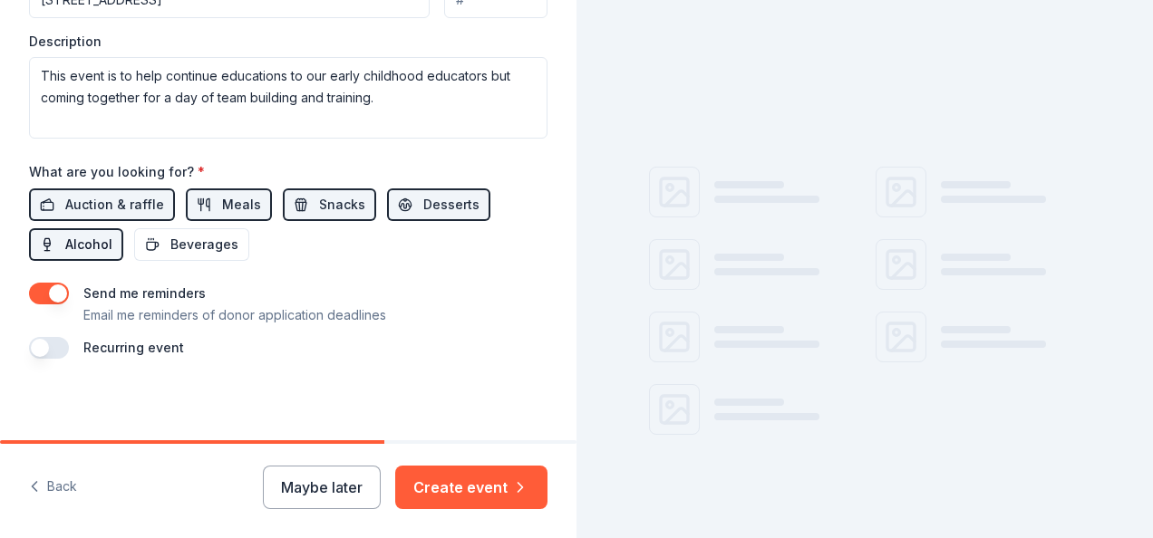
click at [92, 236] on span "Alcohol" at bounding box center [88, 245] width 47 height 22
click at [119, 189] on button "Auction & raffle" at bounding box center [102, 205] width 146 height 33
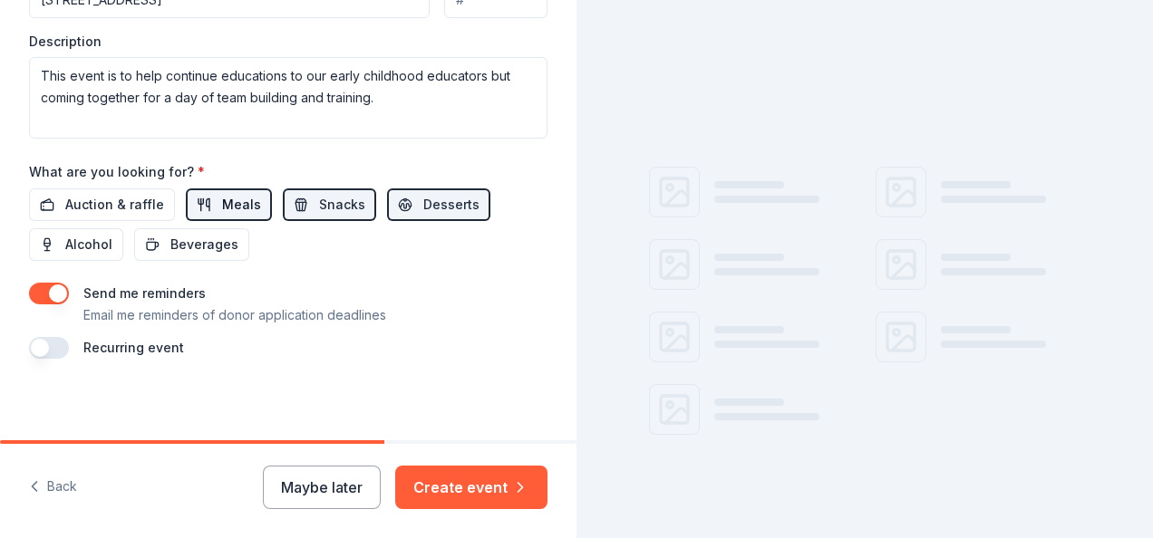
click at [197, 193] on button "Meals" at bounding box center [229, 205] width 86 height 33
click at [331, 203] on span "Snacks" at bounding box center [342, 205] width 46 height 22
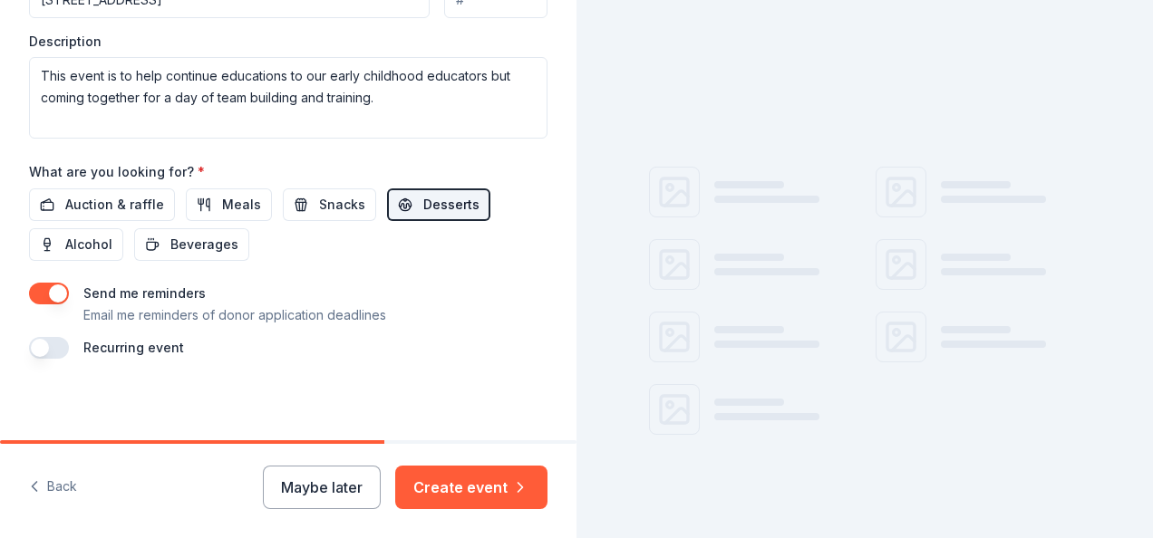
click at [423, 194] on span "Desserts" at bounding box center [451, 205] width 56 height 22
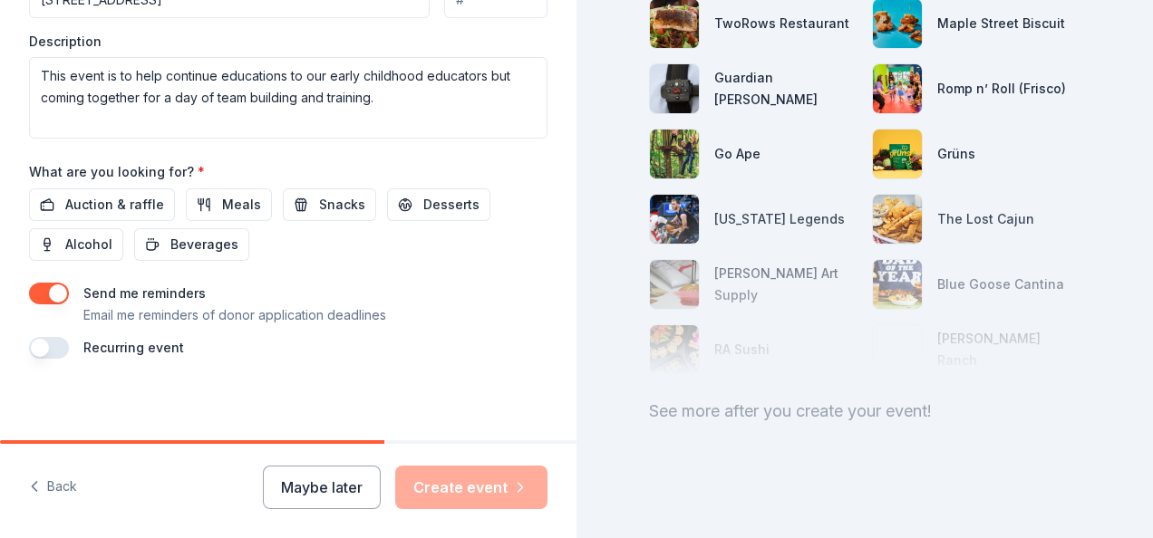
scroll to position [267, 0]
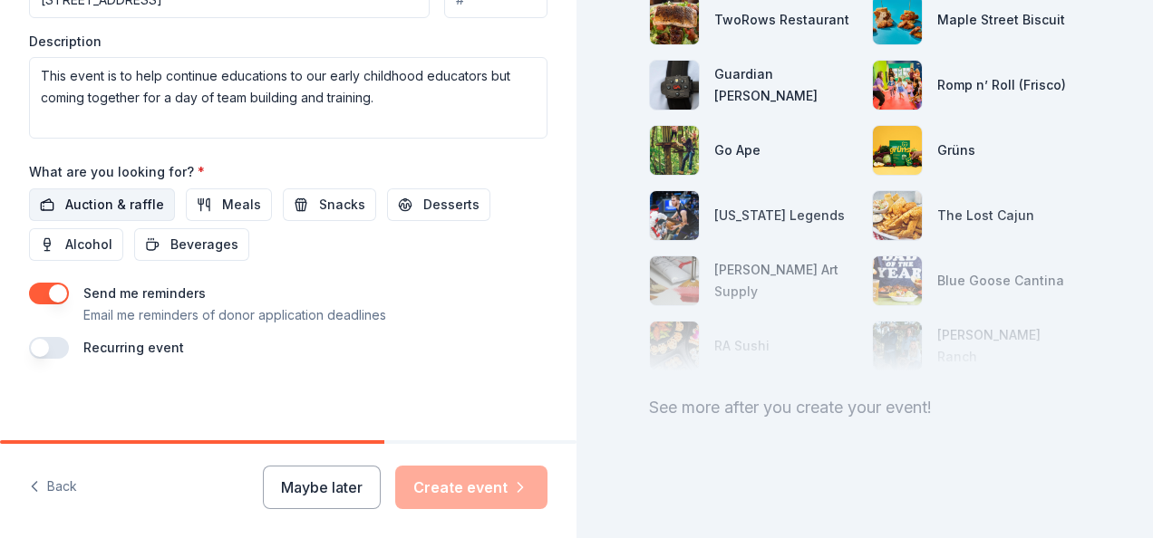
click at [100, 207] on span "Auction & raffle" at bounding box center [114, 205] width 99 height 22
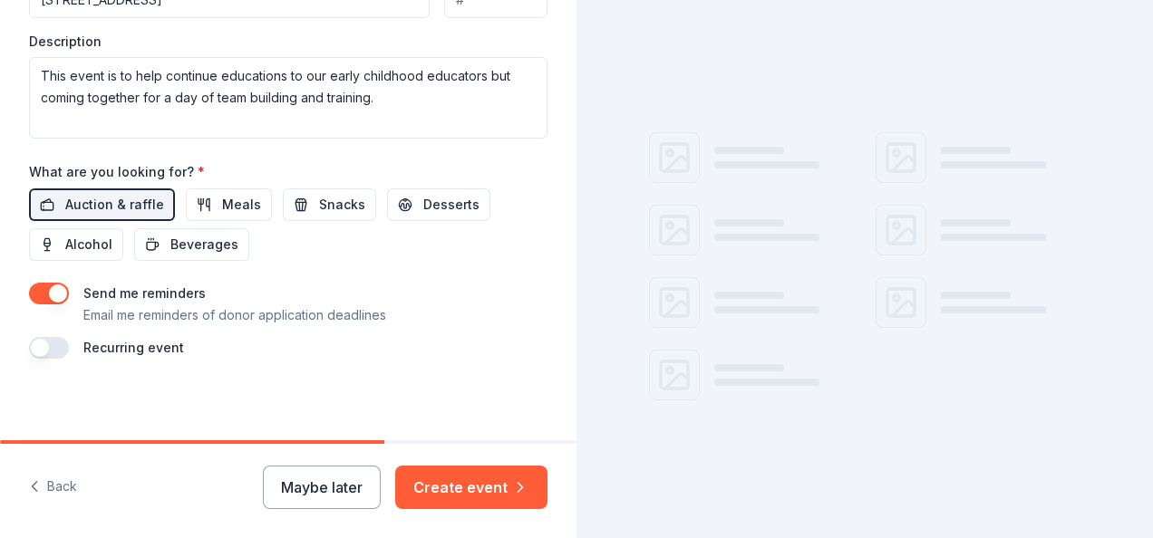
drag, startPoint x: 90, startPoint y: 235, endPoint x: 123, endPoint y: 229, distance: 34.0
click at [90, 236] on span "Alcohol" at bounding box center [88, 245] width 47 height 22
click at [242, 201] on span "Meals" at bounding box center [241, 205] width 39 height 22
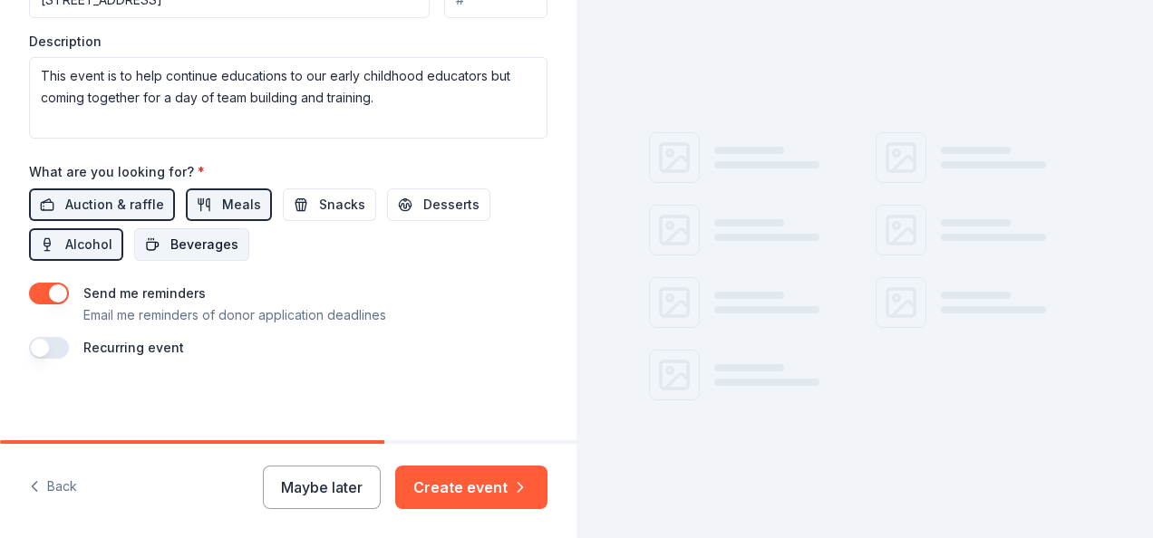
click at [205, 243] on span "Beverages" at bounding box center [204, 245] width 68 height 22
click at [301, 201] on button "Snacks" at bounding box center [329, 205] width 93 height 33
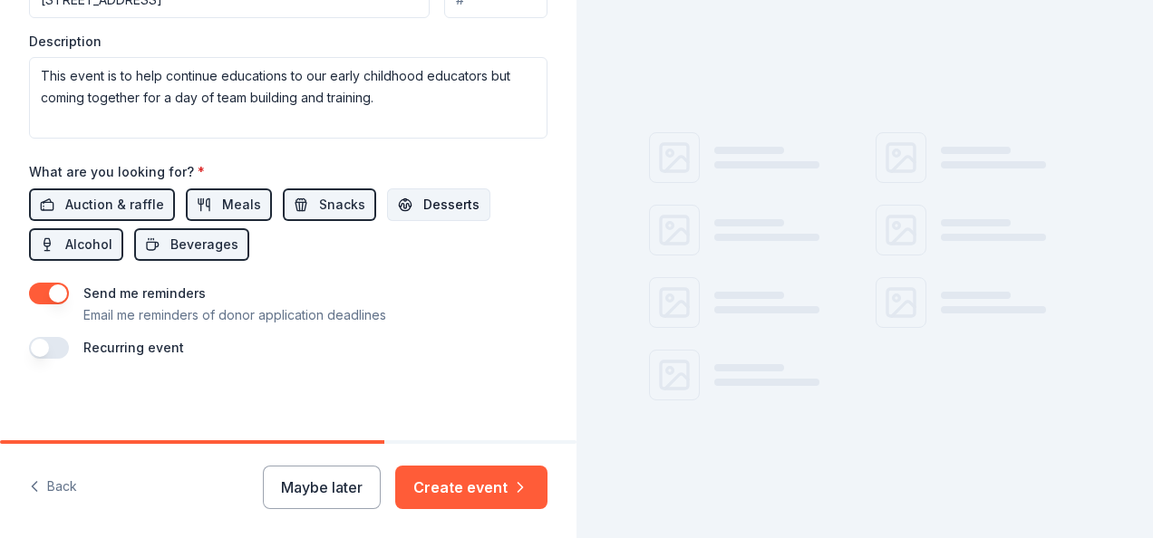
click at [426, 207] on span "Desserts" at bounding box center [451, 205] width 56 height 22
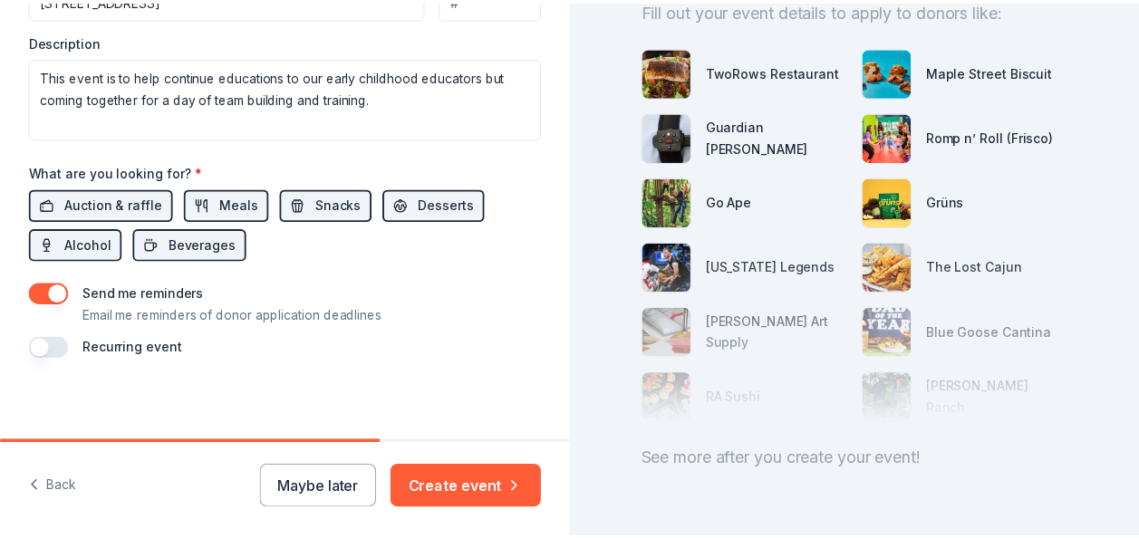
scroll to position [0, 0]
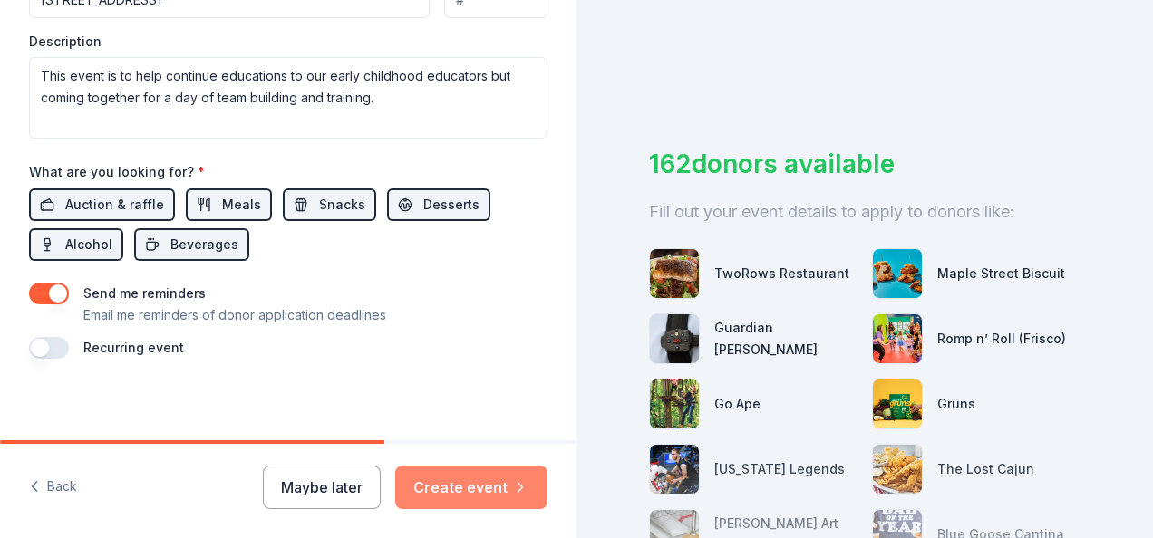
click at [465, 488] on button "Create event" at bounding box center [471, 488] width 152 height 44
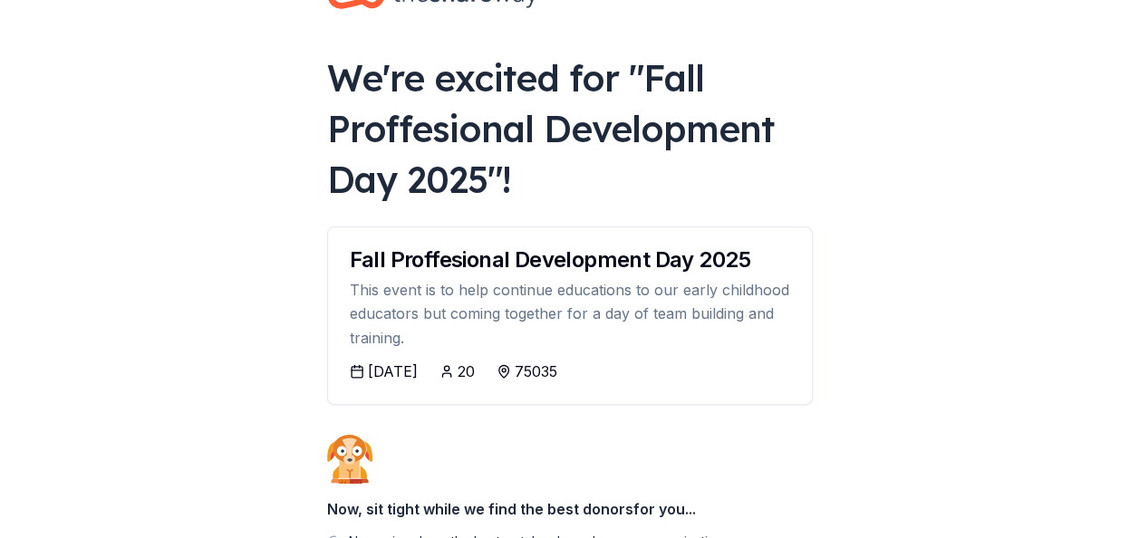
scroll to position [91, 0]
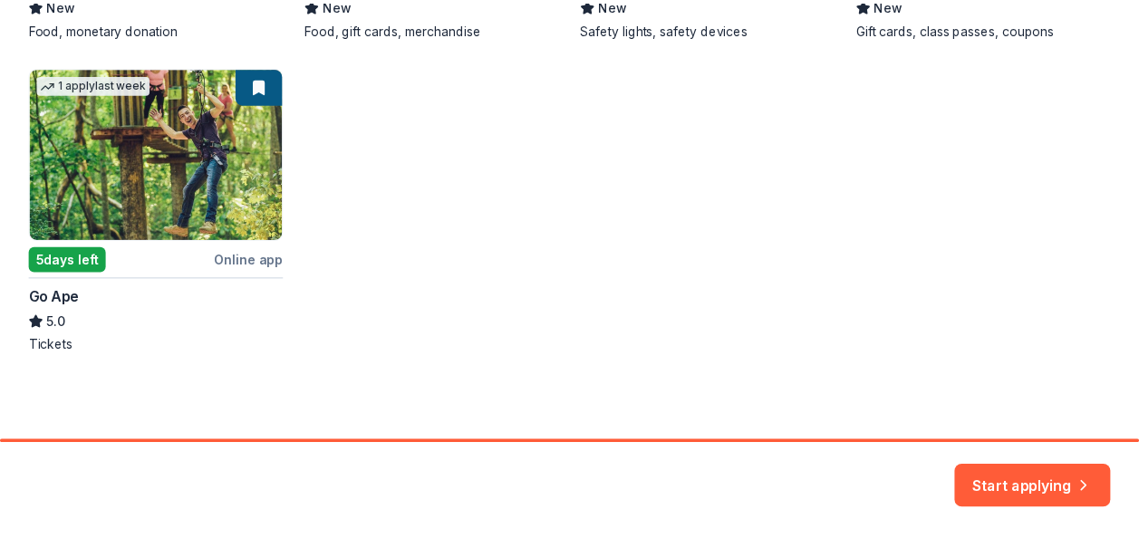
scroll to position [348, 0]
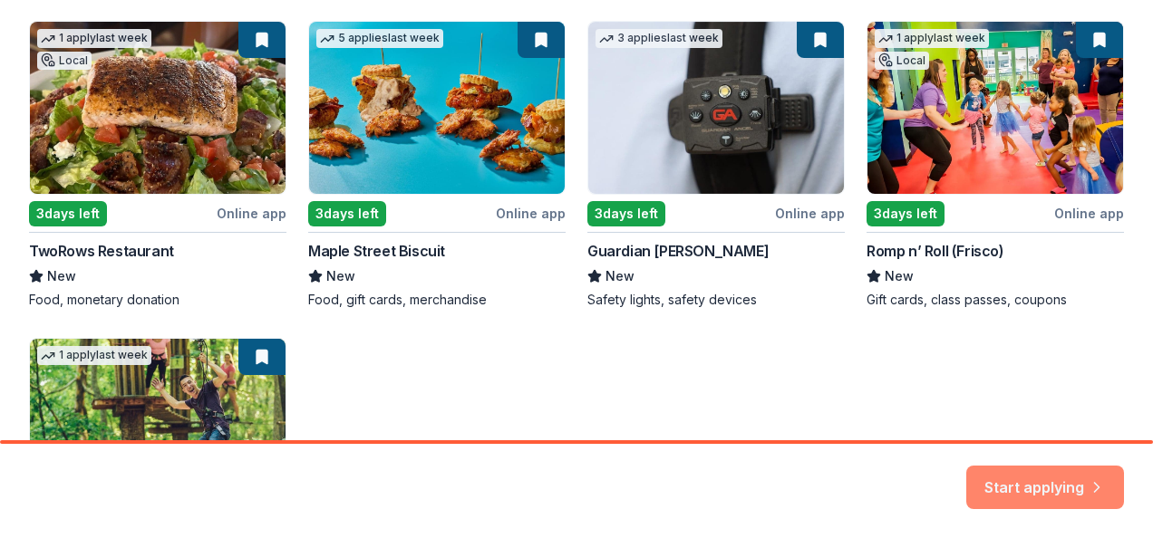
click at [1015, 483] on button "Start applying" at bounding box center [1045, 477] width 158 height 44
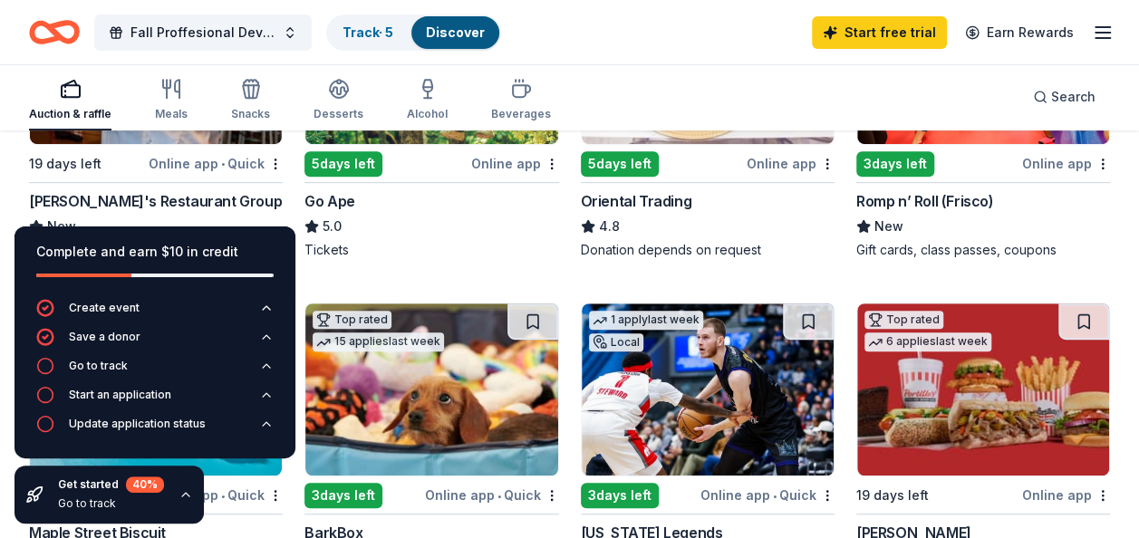
scroll to position [91, 0]
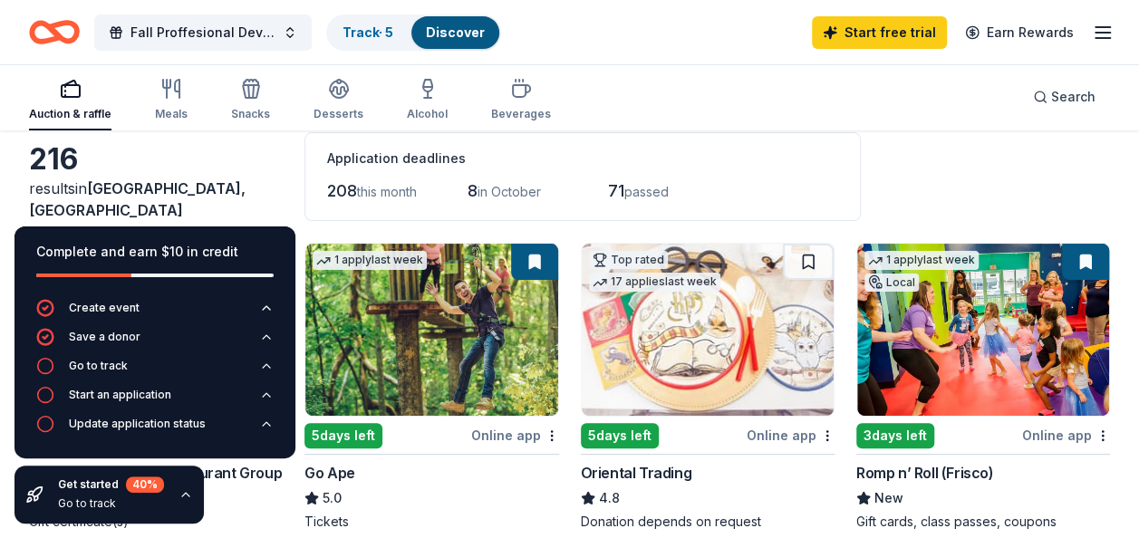
click at [179, 491] on icon "button" at bounding box center [186, 495] width 15 height 15
